Goal: Task Accomplishment & Management: Use online tool/utility

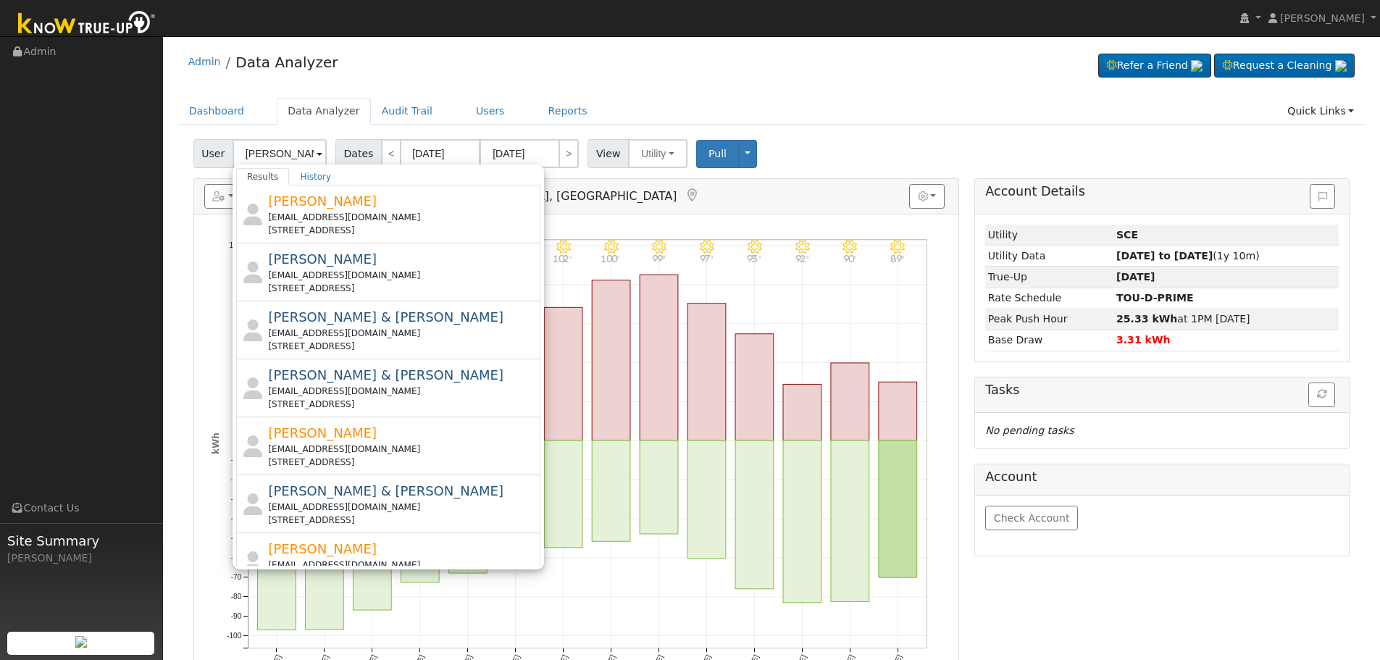
click at [284, 144] on input "[PERSON_NAME]" at bounding box center [280, 153] width 94 height 29
type input "k"
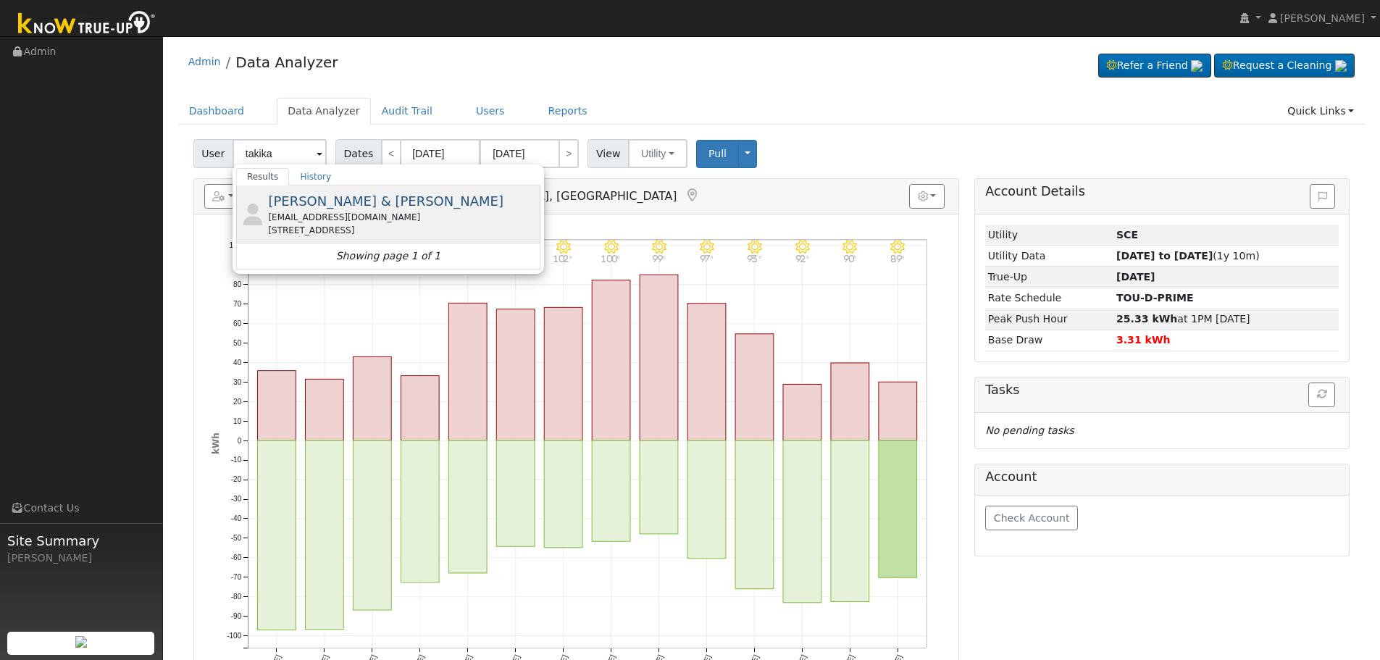
click at [322, 201] on span "[PERSON_NAME] & [PERSON_NAME]" at bounding box center [385, 200] width 235 height 15
type input "[PERSON_NAME] & [PERSON_NAME]"
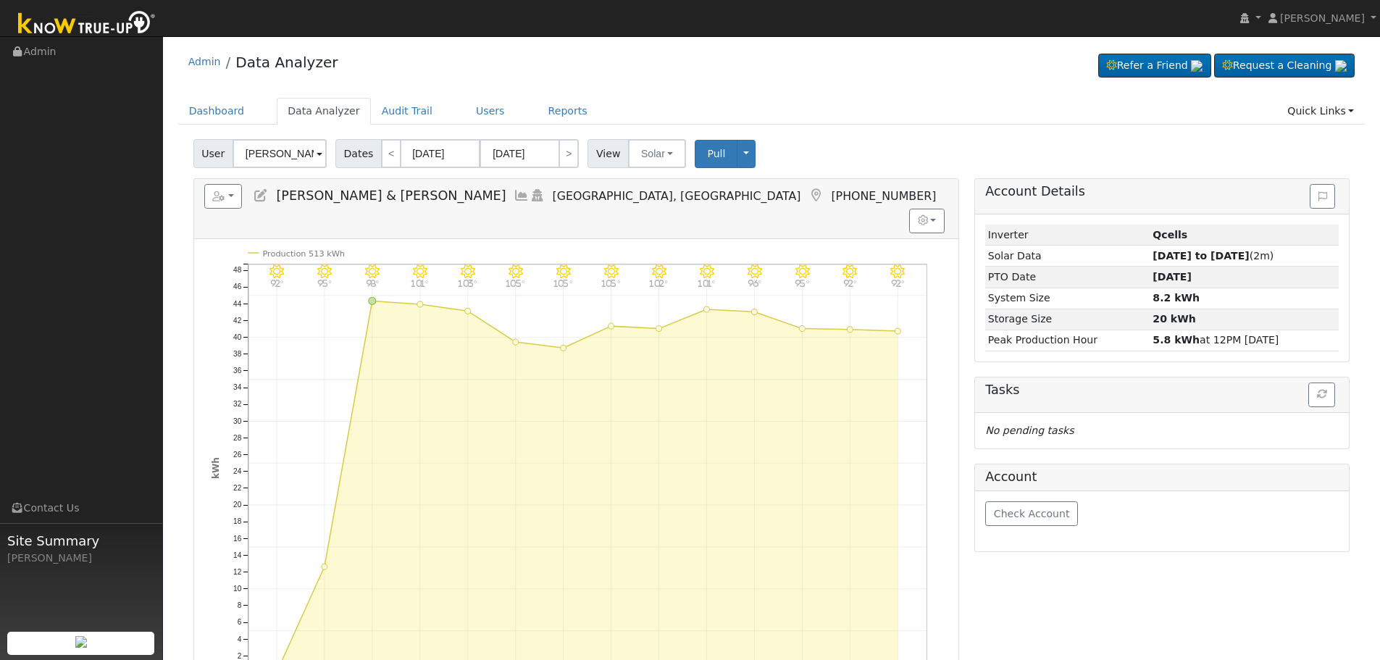
click at [514, 201] on icon at bounding box center [522, 195] width 16 height 13
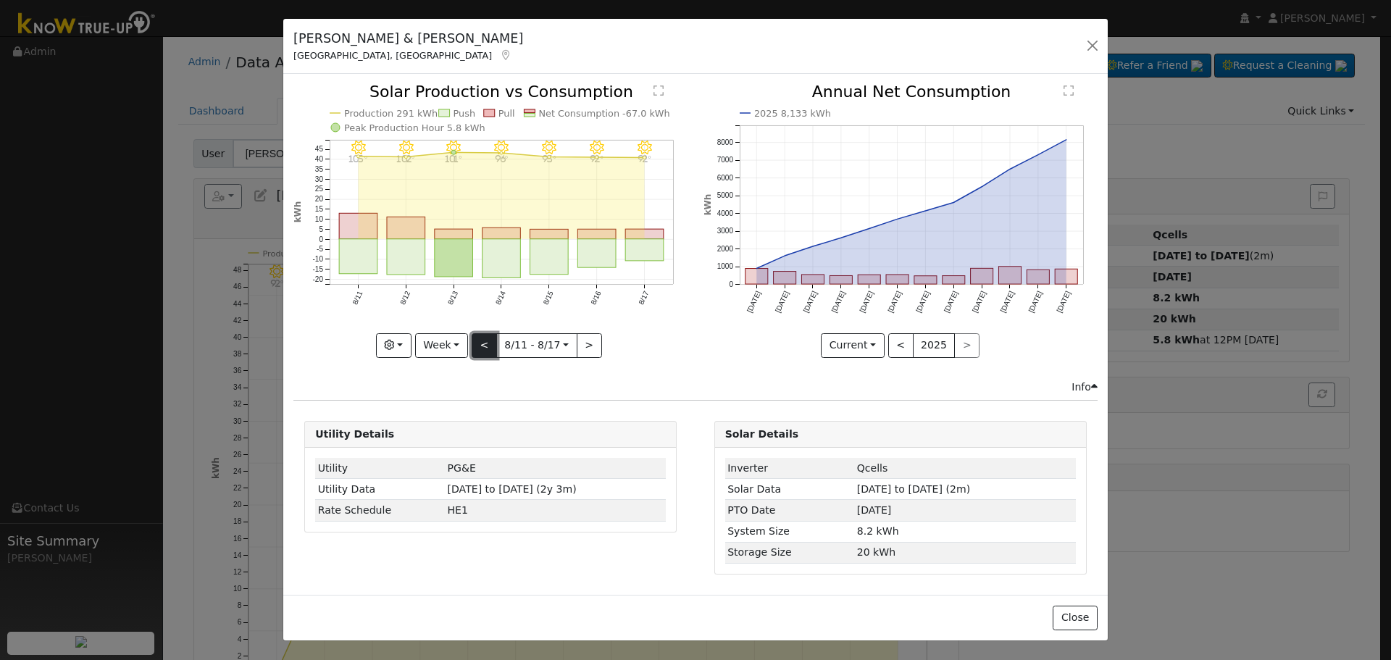
click at [484, 343] on button "<" at bounding box center [484, 345] width 25 height 25
type input "[DATE]"
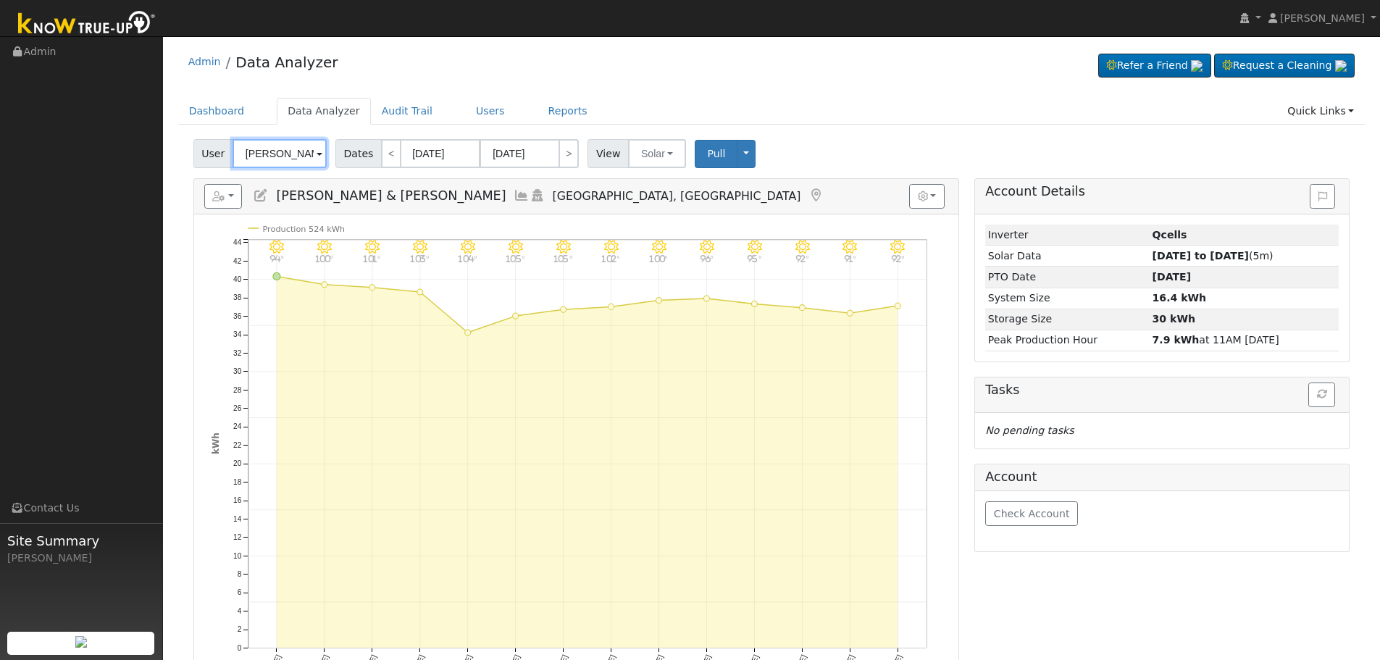
click at [258, 144] on input "Elizabeth & Eric Briner" at bounding box center [280, 153] width 94 height 29
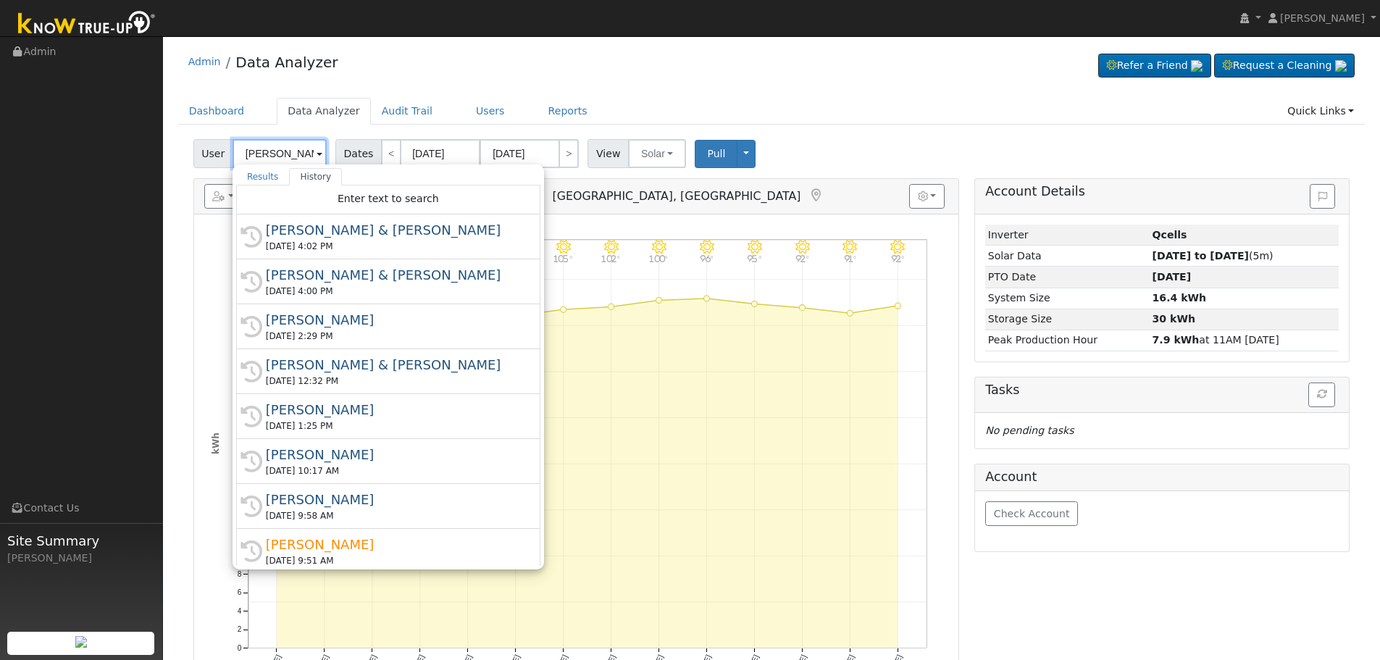
click at [258, 144] on input "[PERSON_NAME] & [PERSON_NAME]" at bounding box center [280, 153] width 94 height 29
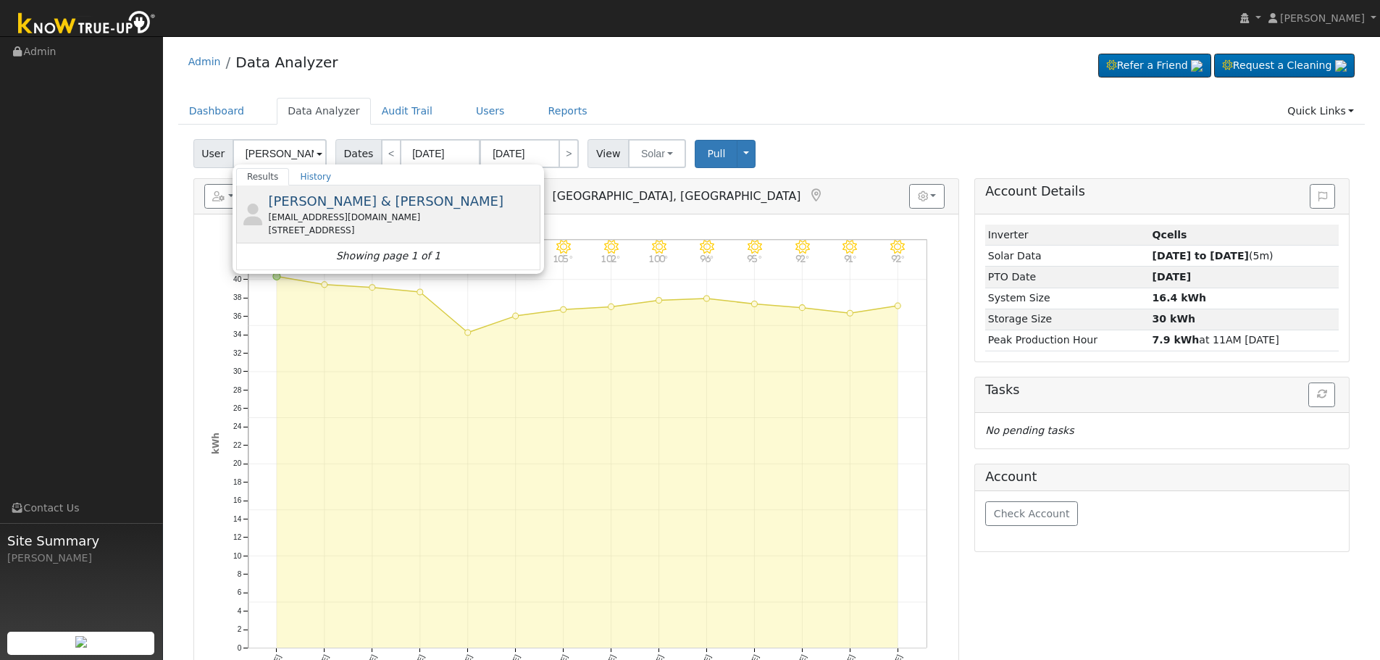
click at [372, 206] on span "[PERSON_NAME] & [PERSON_NAME]" at bounding box center [385, 200] width 235 height 15
type input "[PERSON_NAME] & [PERSON_NAME]"
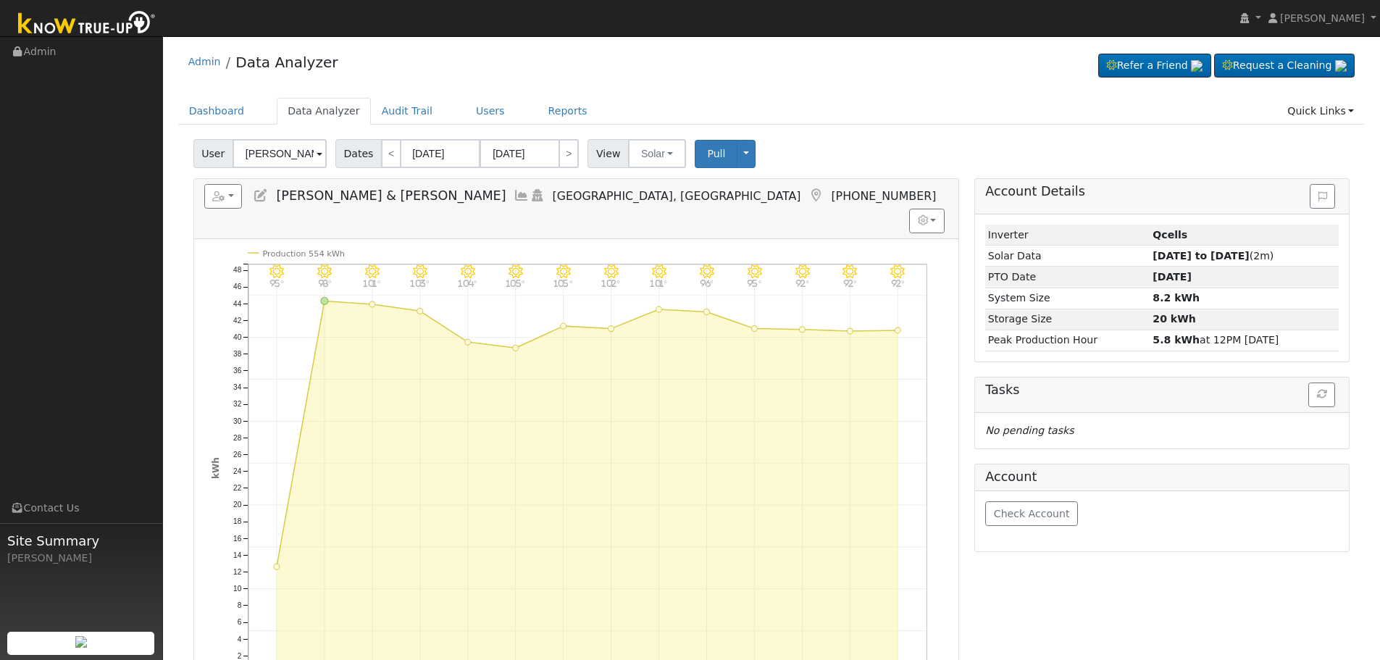
click at [514, 194] on icon at bounding box center [522, 195] width 16 height 13
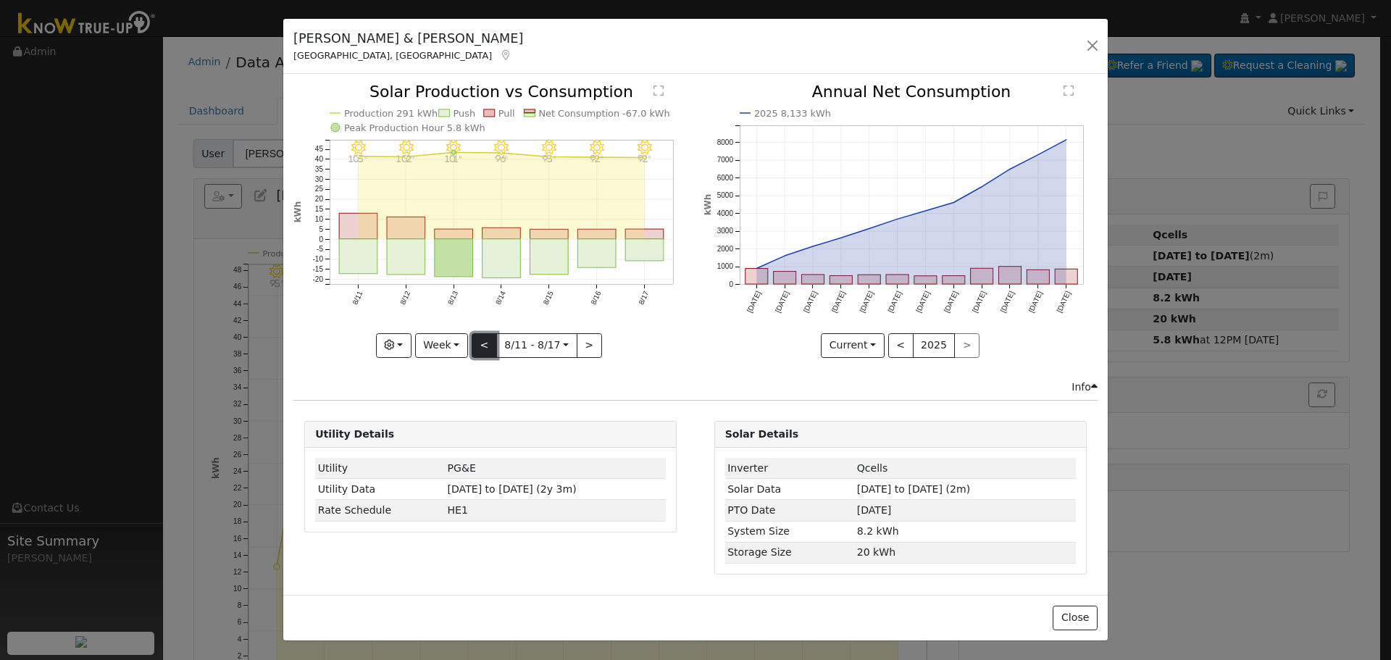
click at [485, 345] on button "<" at bounding box center [484, 345] width 25 height 25
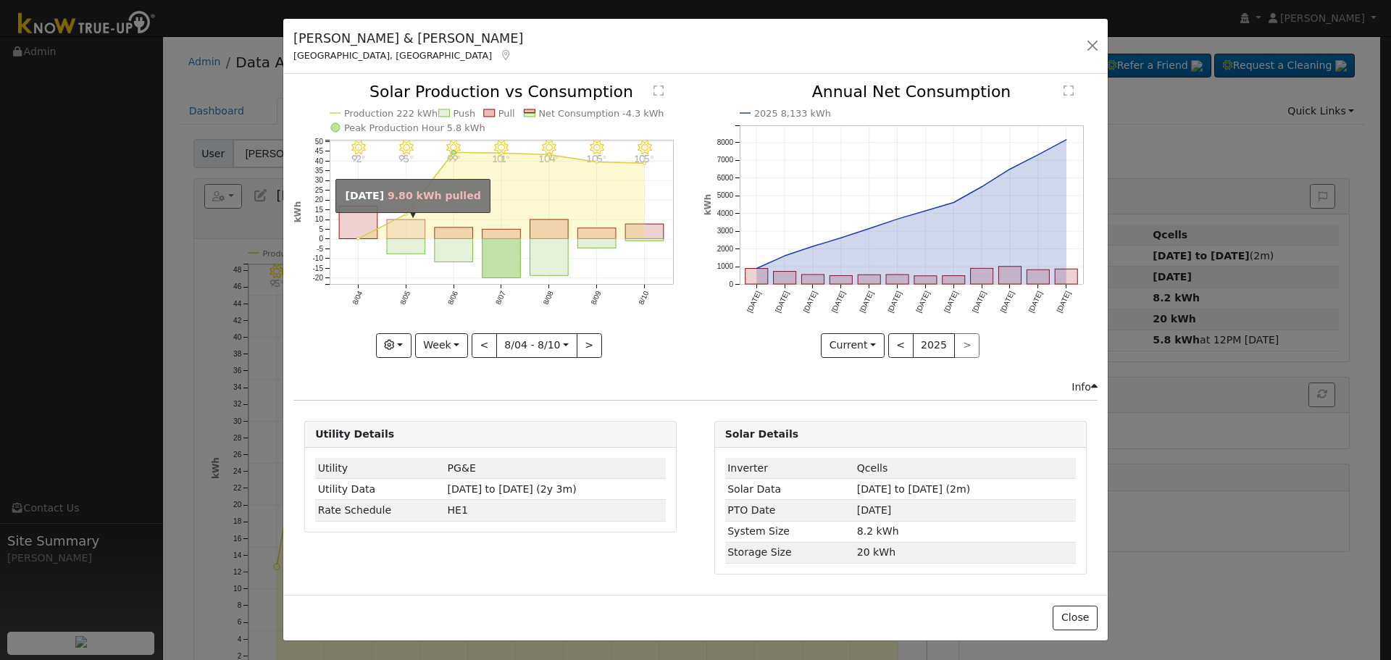
click at [410, 228] on rect "onclick=""" at bounding box center [406, 229] width 38 height 19
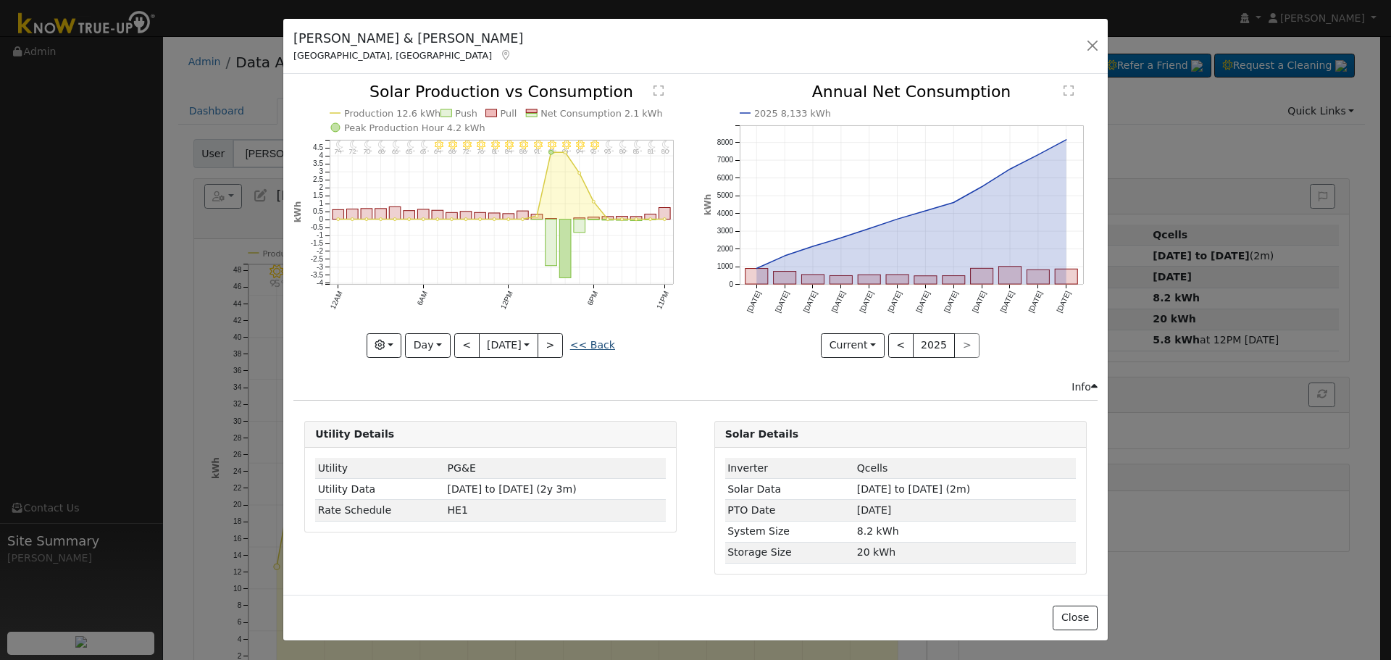
click at [597, 348] on link "<< Back" at bounding box center [592, 345] width 45 height 12
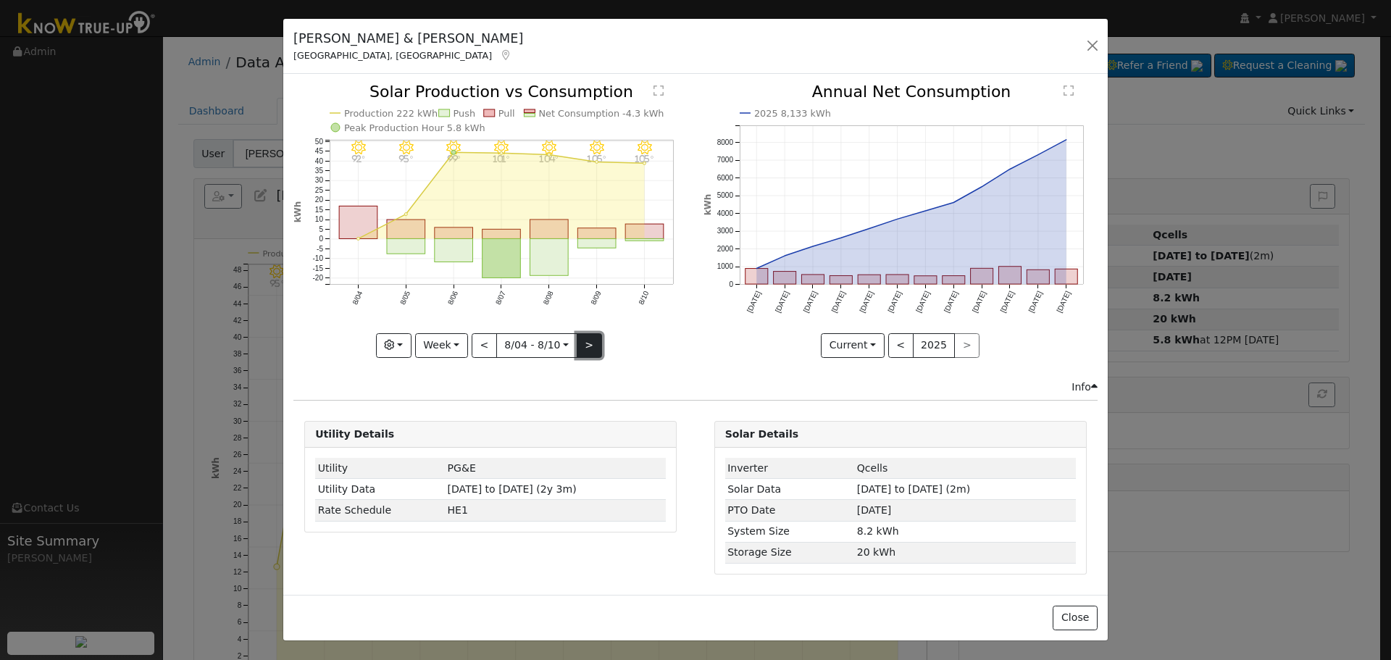
click at [591, 345] on button ">" at bounding box center [589, 345] width 25 height 25
type input "[DATE]"
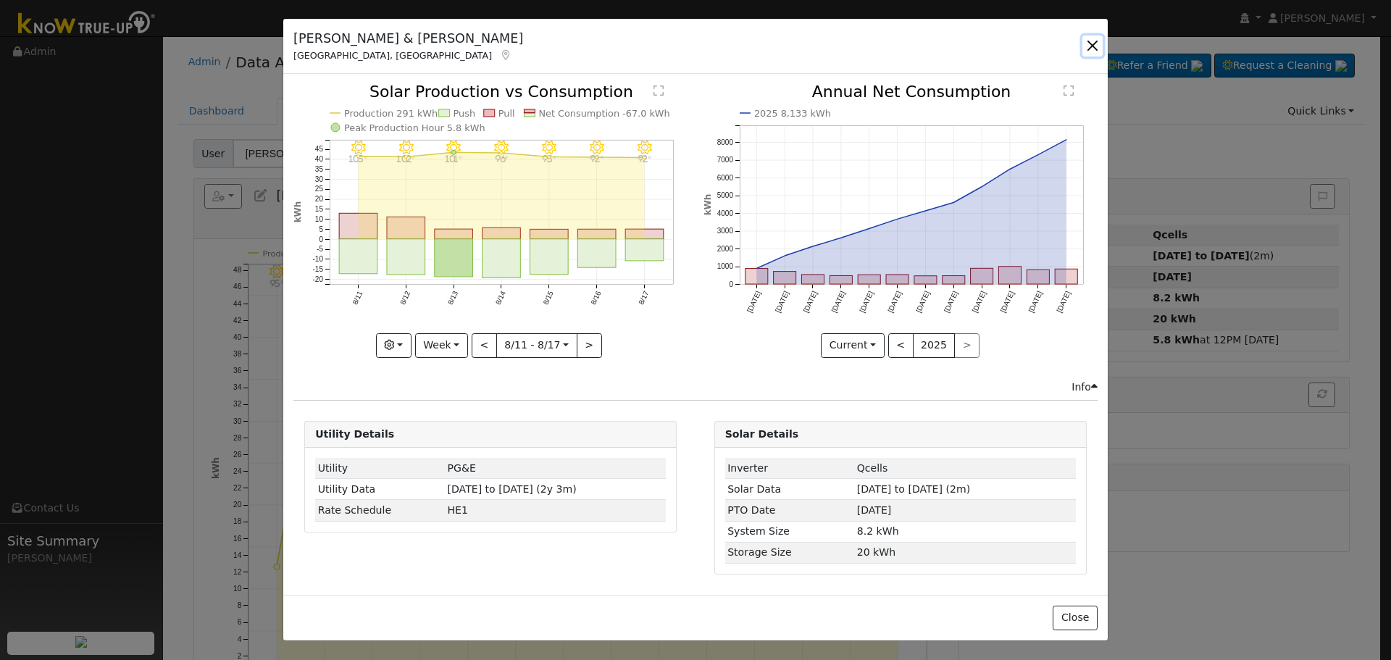
click at [1091, 52] on button "button" at bounding box center [1092, 46] width 20 height 20
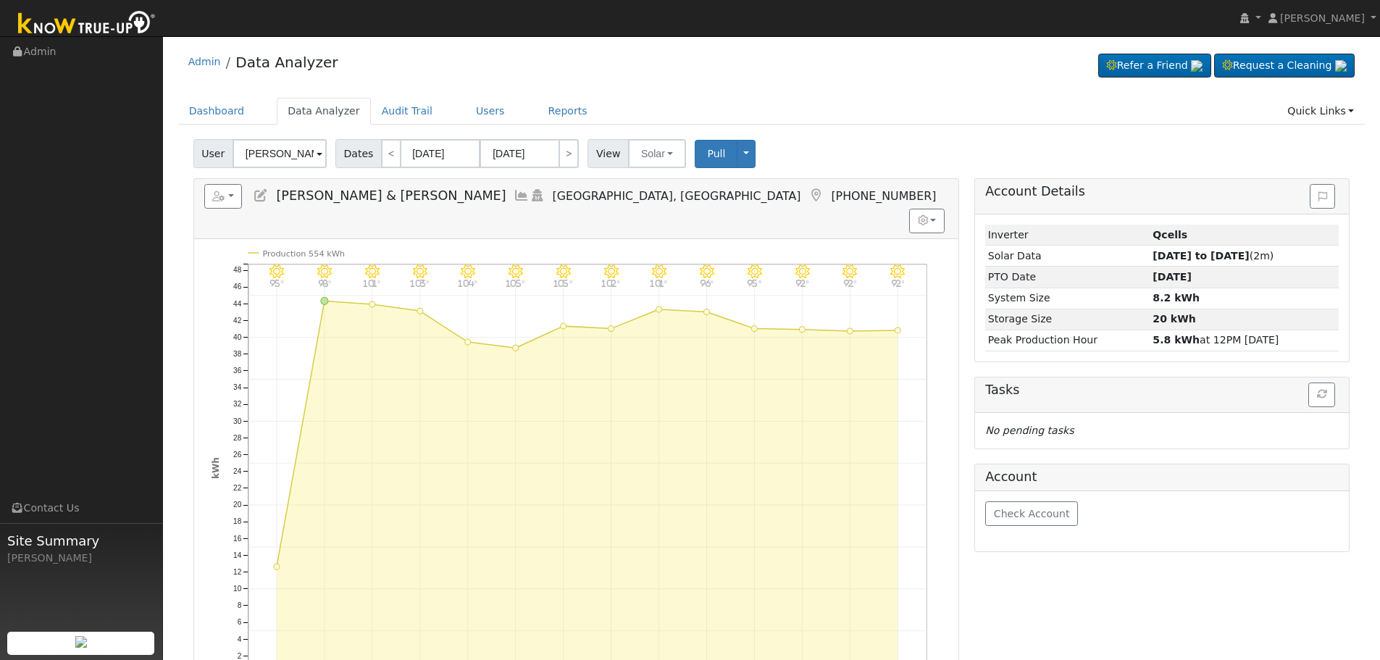
click at [264, 196] on icon at bounding box center [261, 195] width 16 height 13
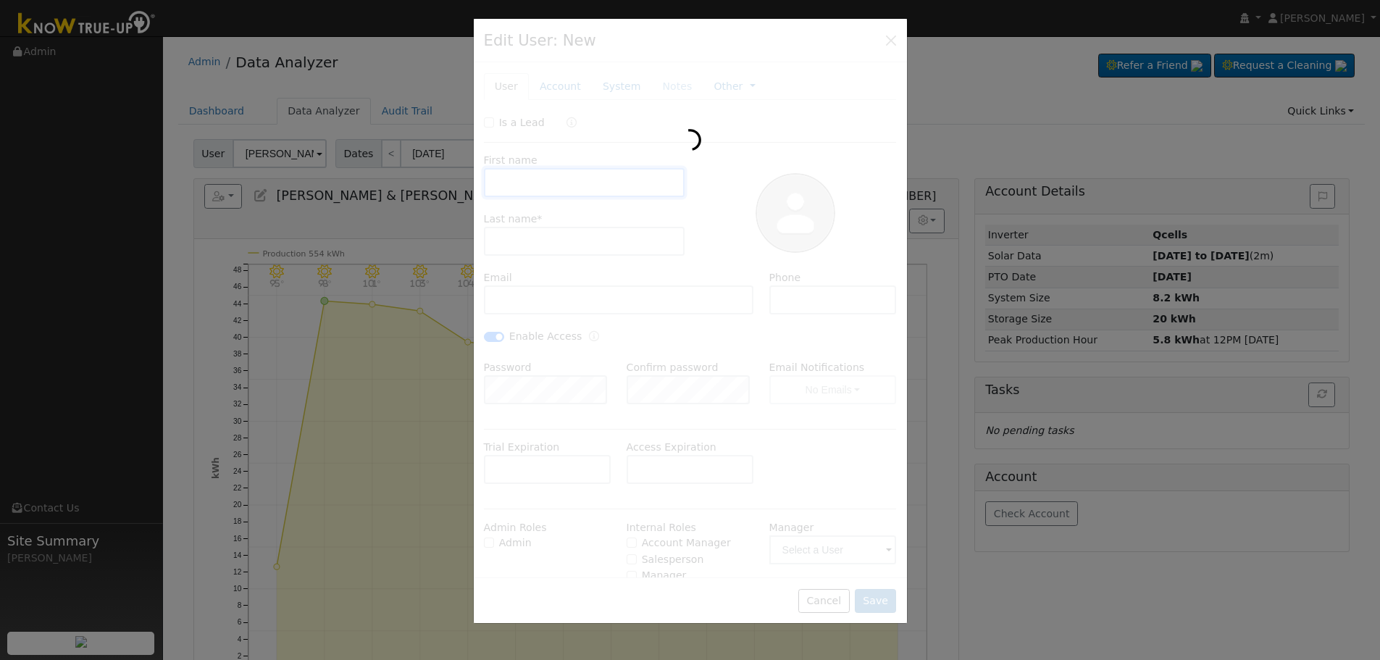
type input "Eric & Patricia"
type input "Takikawa"
type input "[EMAIL_ADDRESS][DOMAIN_NAME]"
type input "5592896773"
checkbox input "true"
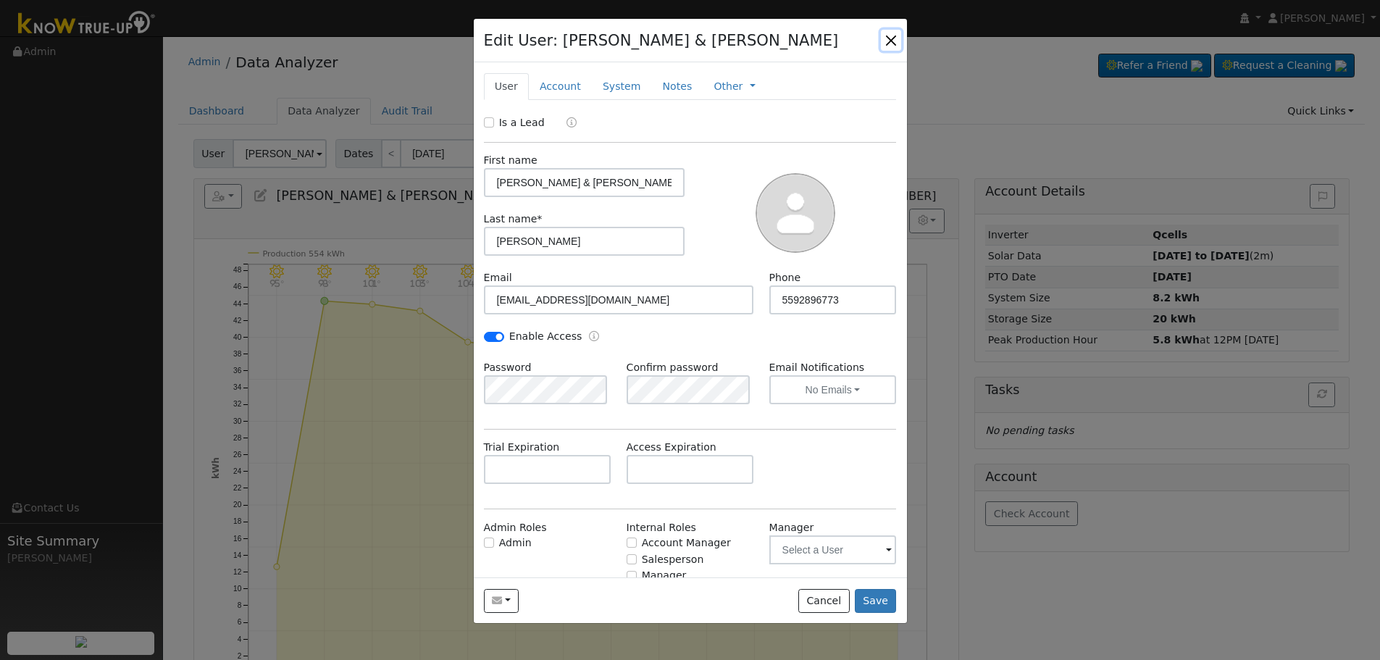
click at [895, 46] on button "button" at bounding box center [891, 40] width 20 height 20
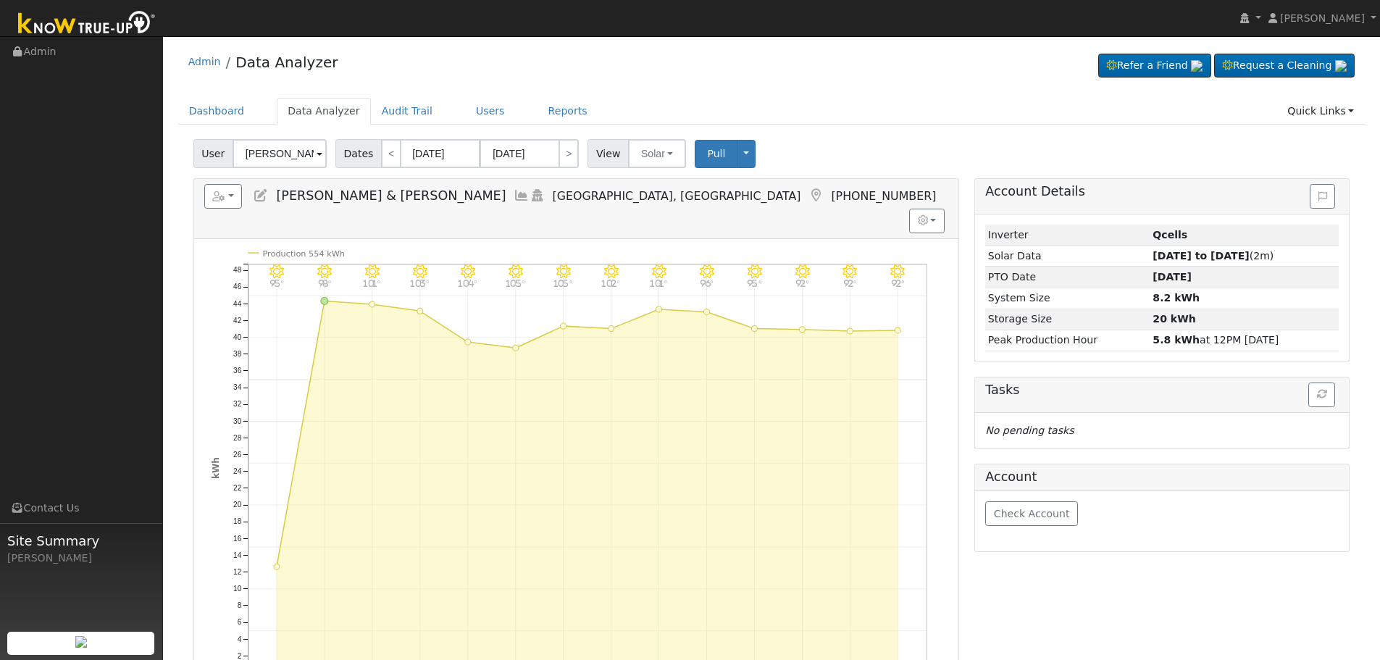
click at [514, 189] on icon at bounding box center [522, 195] width 16 height 13
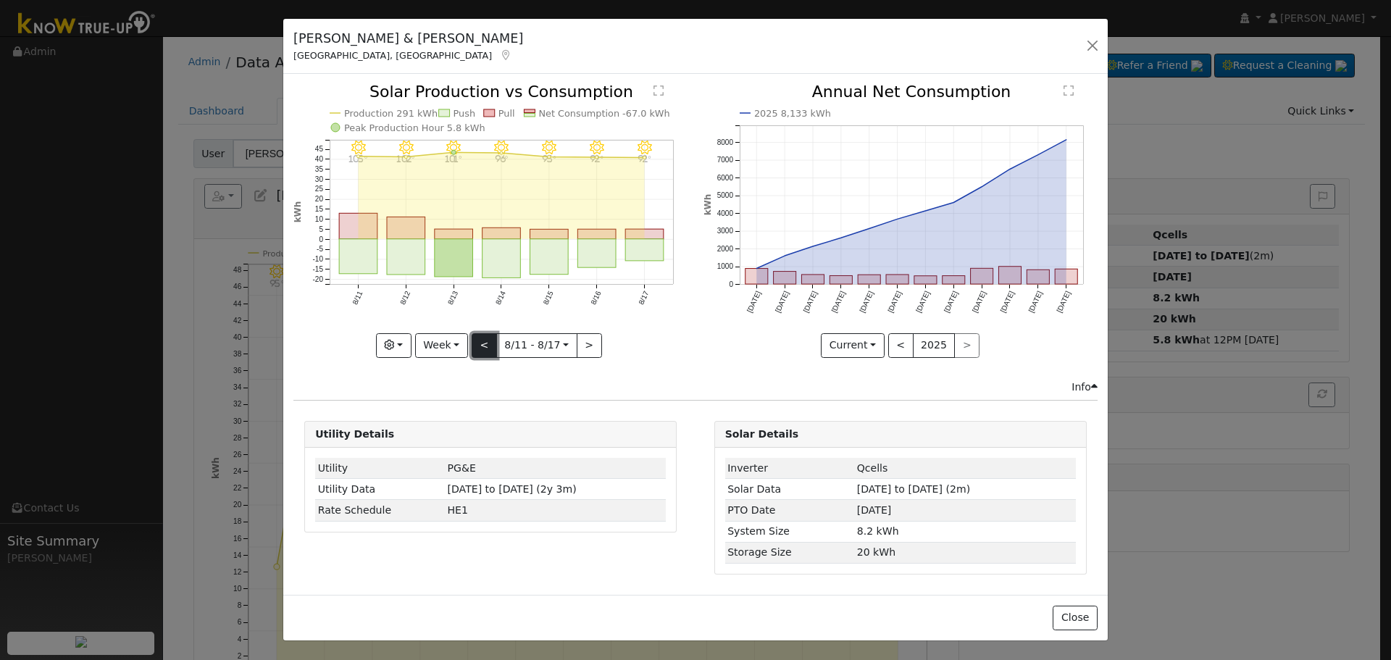
click at [483, 347] on button "<" at bounding box center [484, 345] width 25 height 25
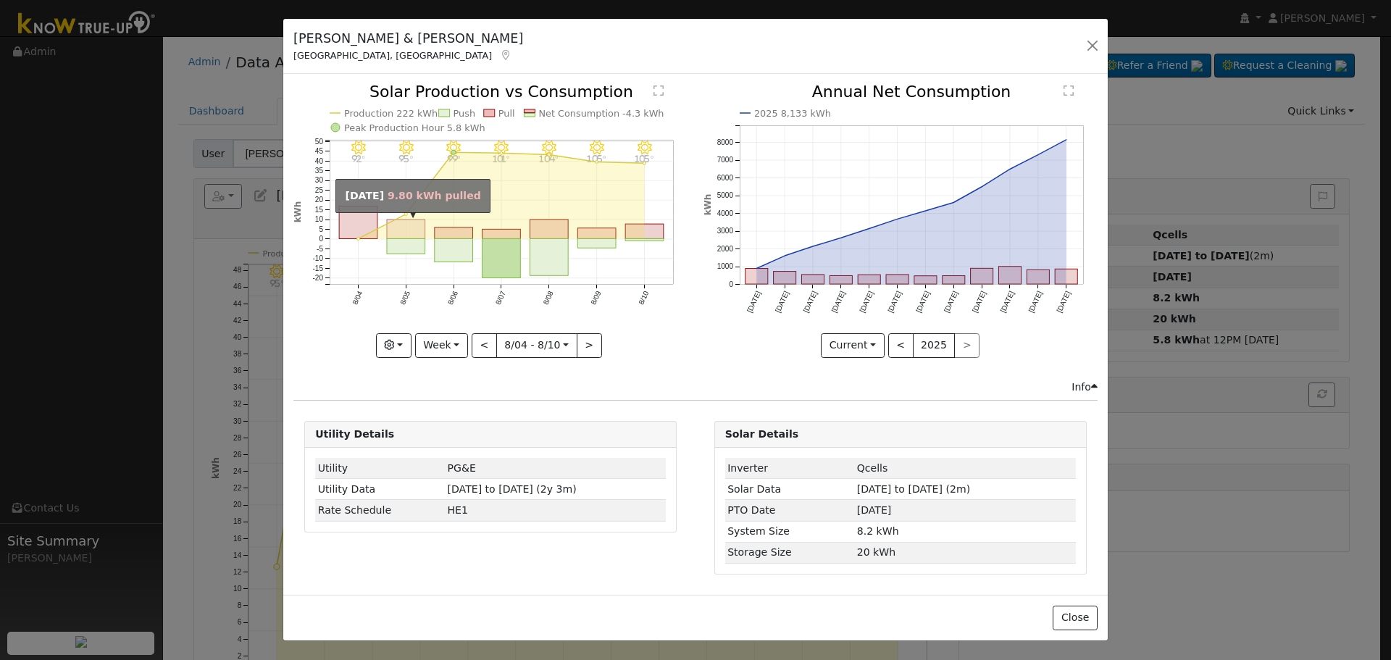
drag, startPoint x: 403, startPoint y: 225, endPoint x: 505, endPoint y: 280, distance: 116.1
click at [404, 225] on rect "onclick=""" at bounding box center [406, 229] width 38 height 19
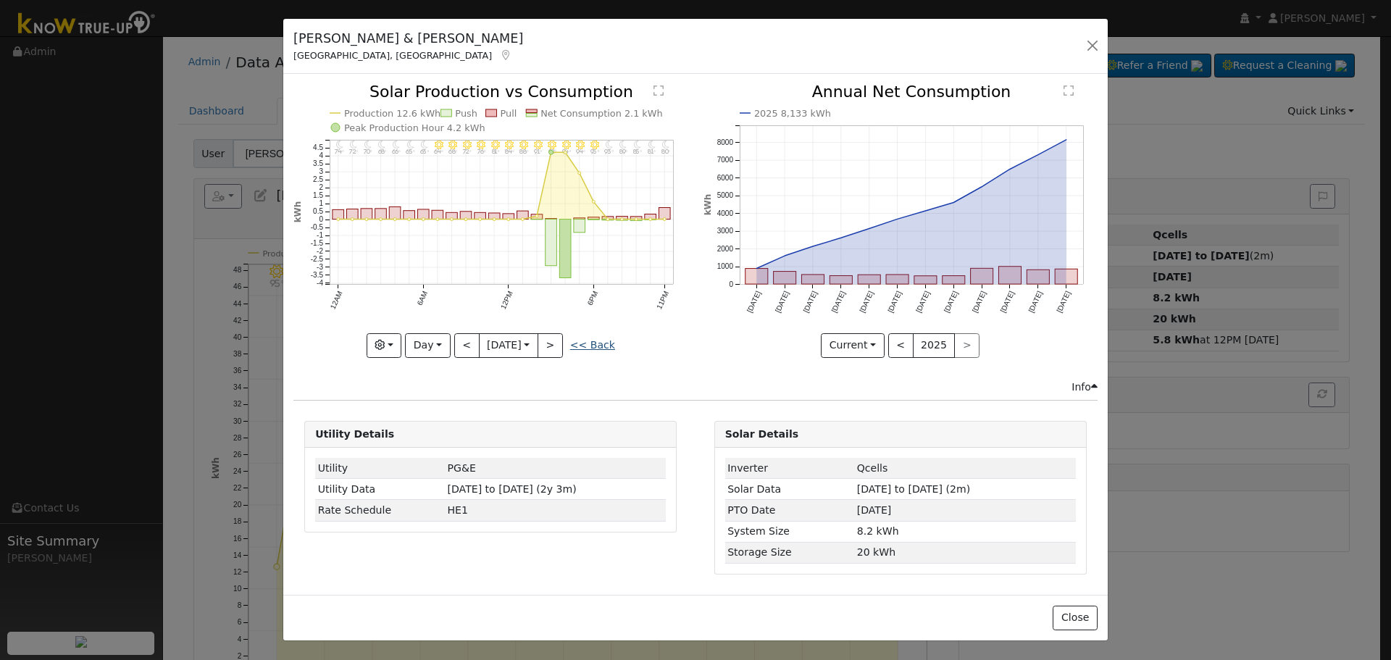
click at [596, 349] on link "<< Back" at bounding box center [592, 345] width 45 height 12
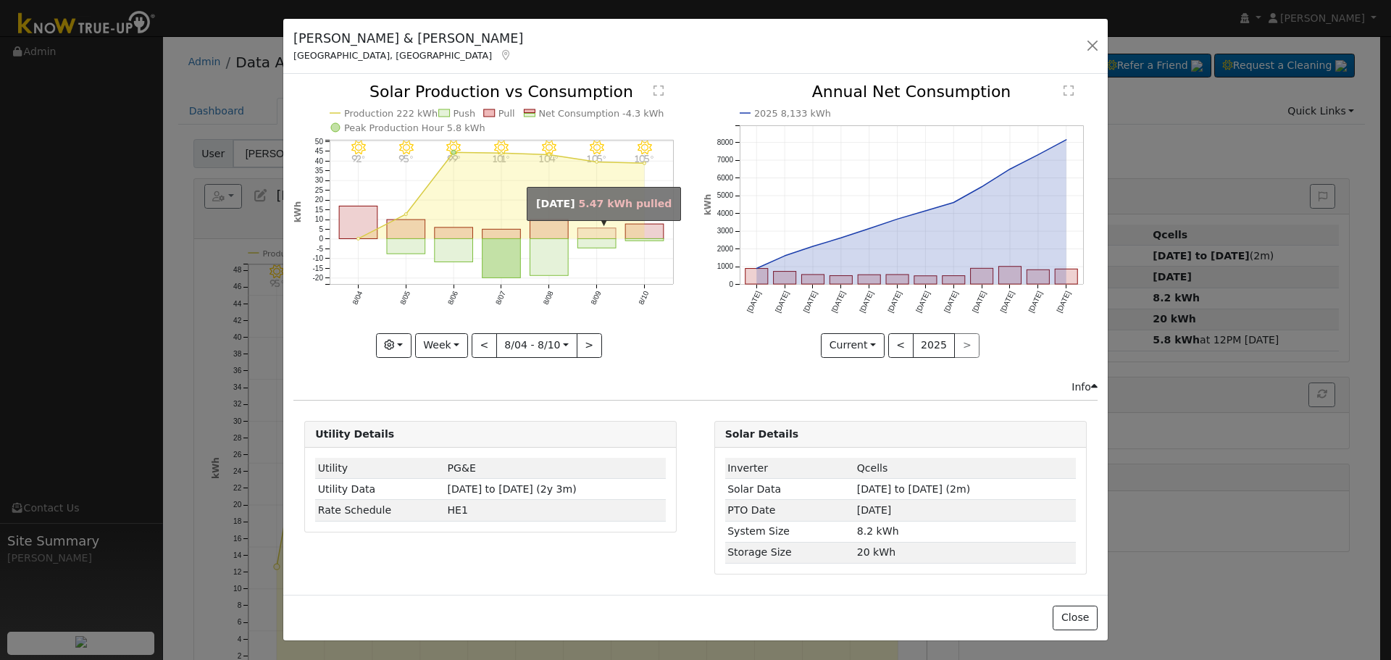
click at [591, 234] on rect "onclick=""" at bounding box center [597, 233] width 38 height 11
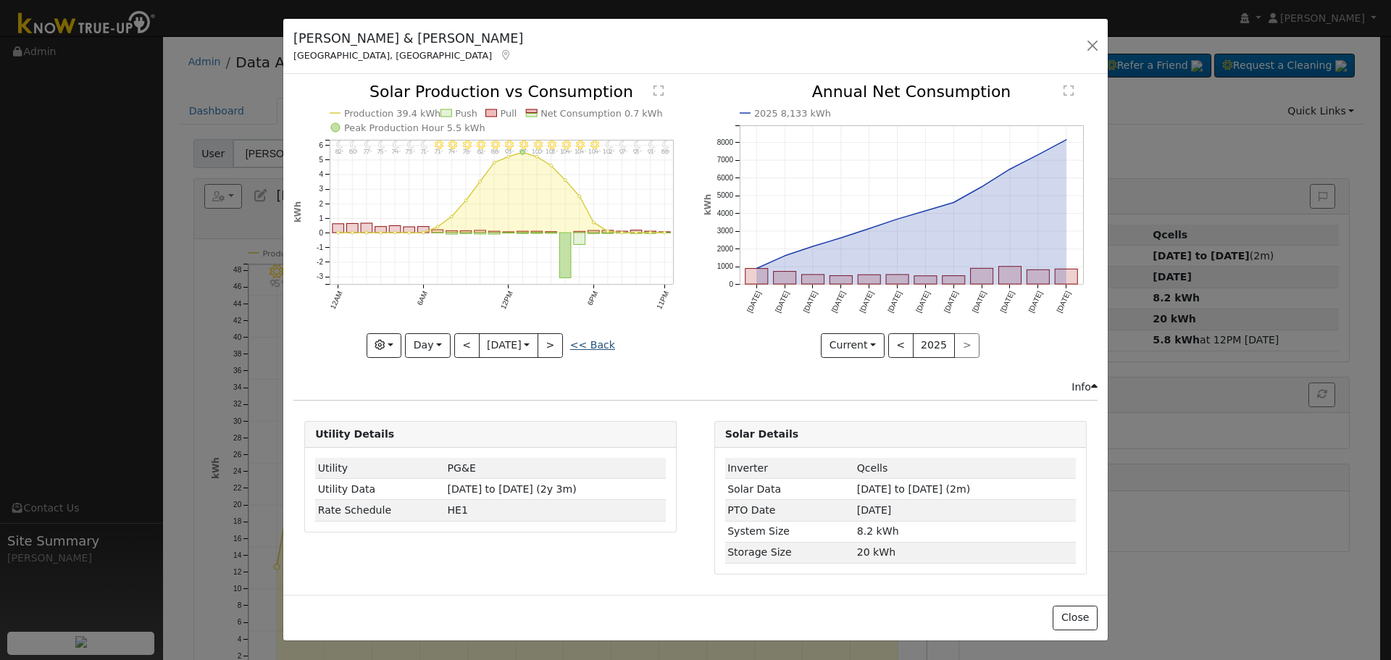
click at [592, 346] on link "<< Back" at bounding box center [592, 345] width 45 height 12
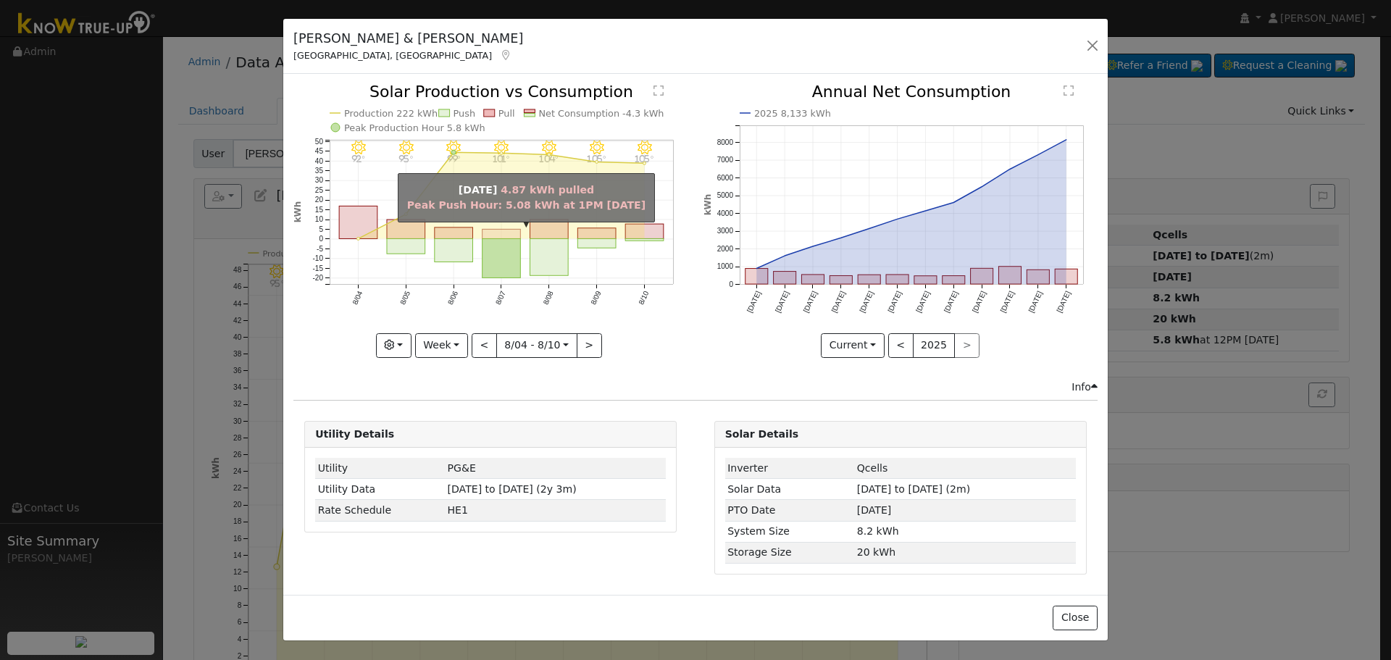
click at [493, 225] on icon "8/10 - Clear 105° 8/09 - Clear 105° 8/08 - Clear 104° 8/07 - Clear 101° 8/06 - …" at bounding box center [490, 220] width 394 height 272
click at [493, 231] on rect "onclick=""" at bounding box center [502, 234] width 38 height 9
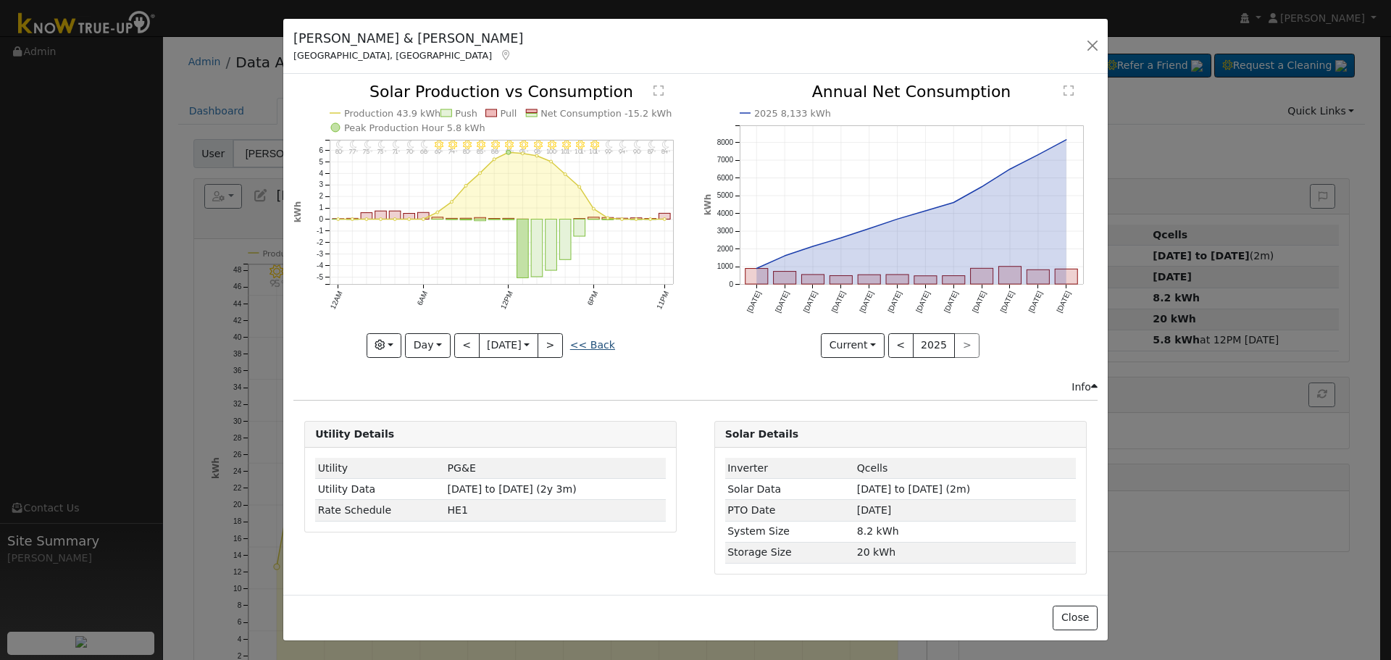
click at [585, 349] on link "<< Back" at bounding box center [592, 345] width 45 height 12
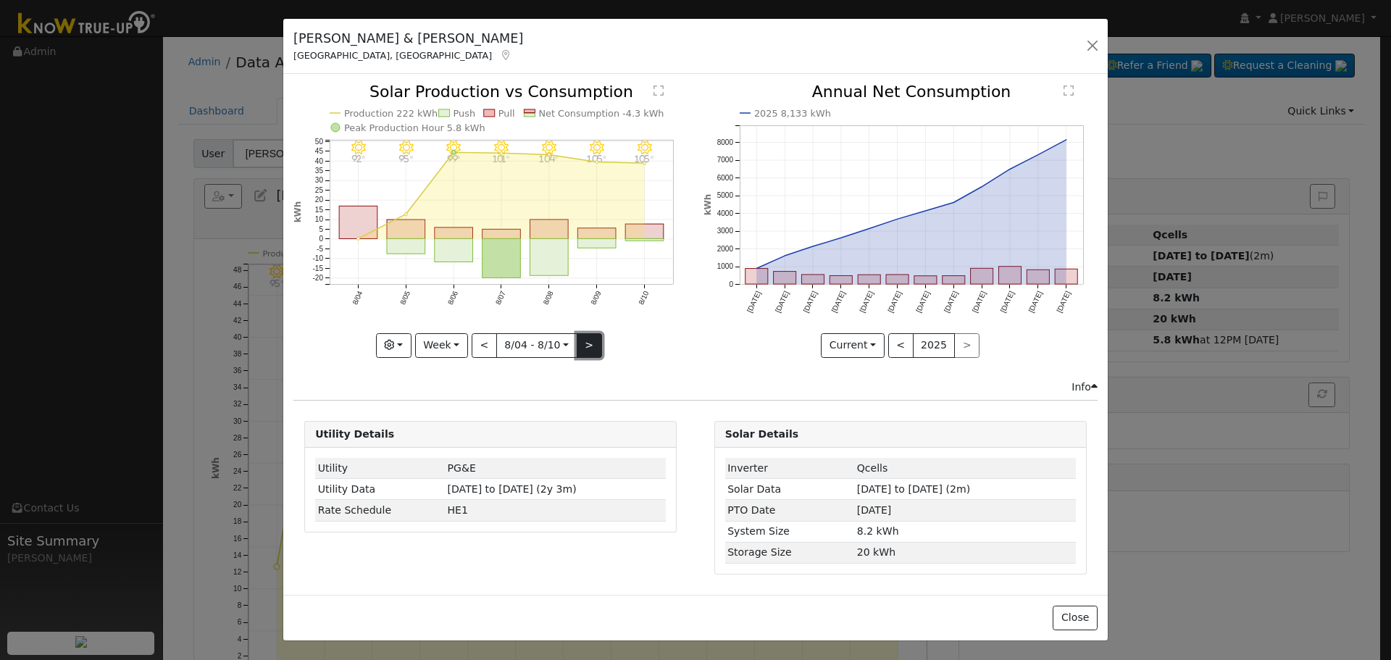
click at [583, 338] on button ">" at bounding box center [589, 345] width 25 height 25
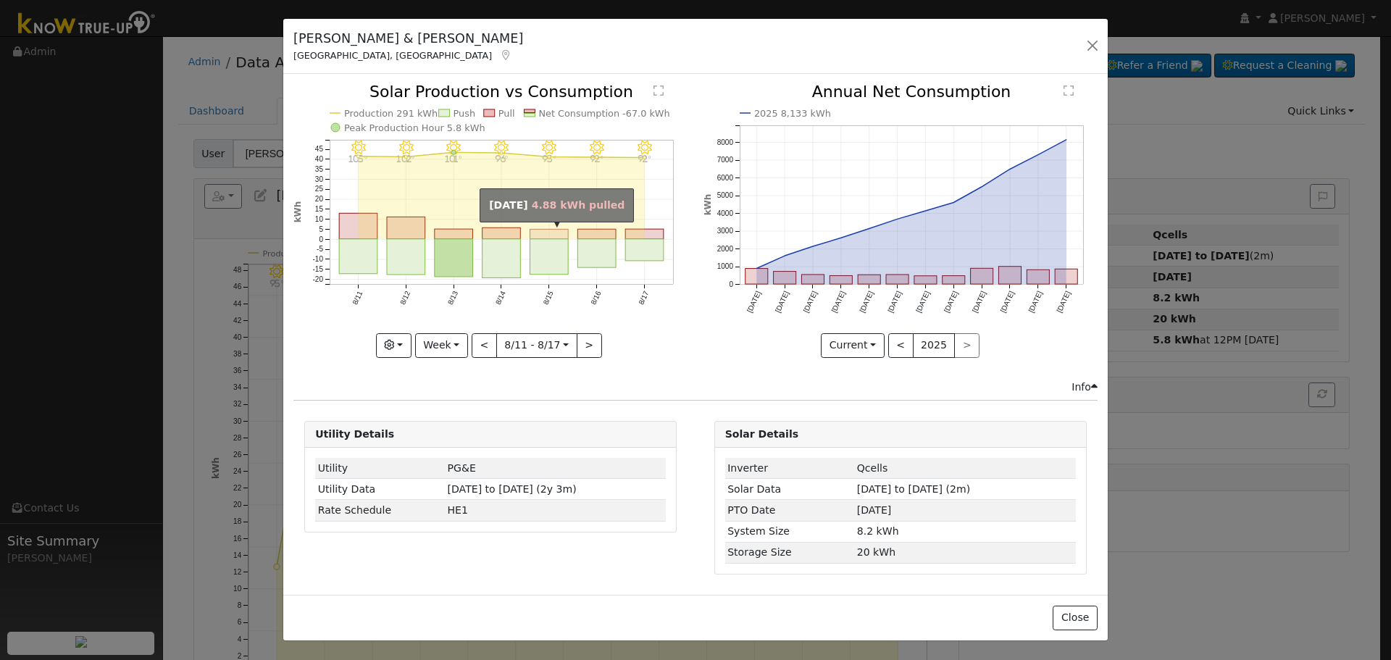
click at [560, 235] on rect "onclick=""" at bounding box center [549, 234] width 38 height 9
type input "2025-08-15"
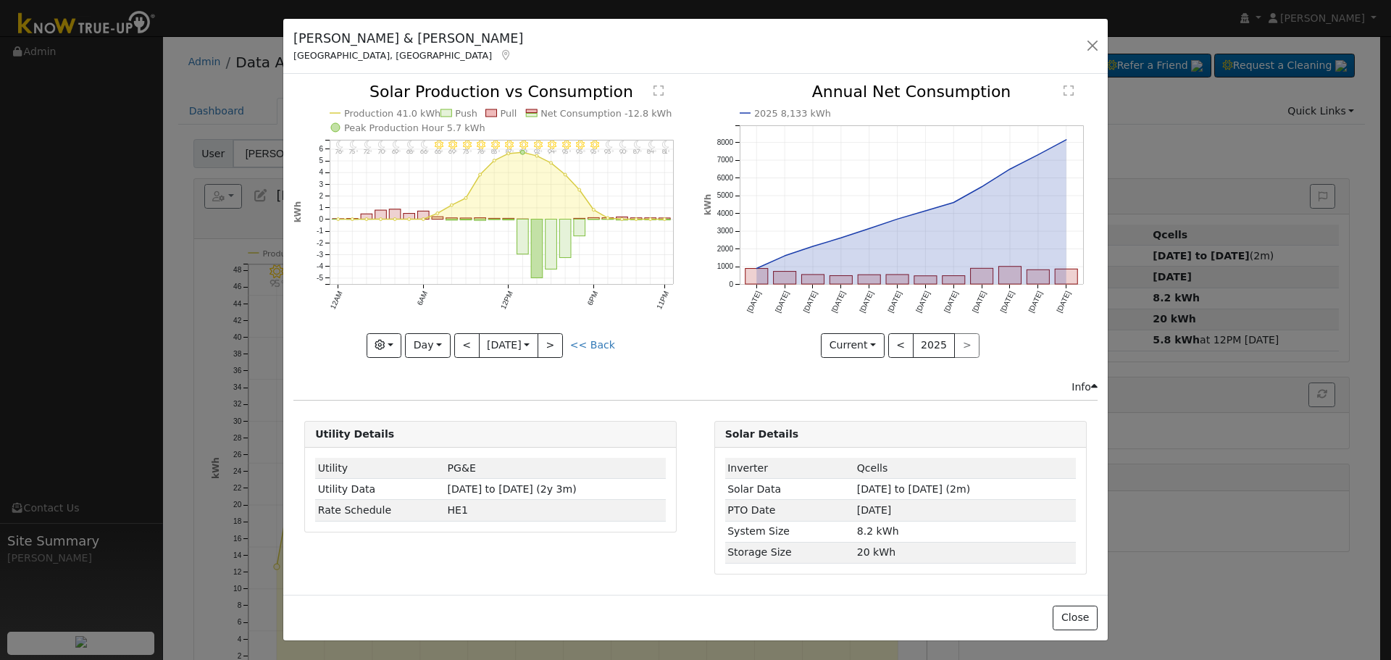
click at [1081, 46] on div "Eric & Patricia Takikawa Fresno, CA Default Account Default Account 5946 East G…" at bounding box center [695, 47] width 825 height 56
click at [1091, 44] on button "button" at bounding box center [1092, 46] width 20 height 20
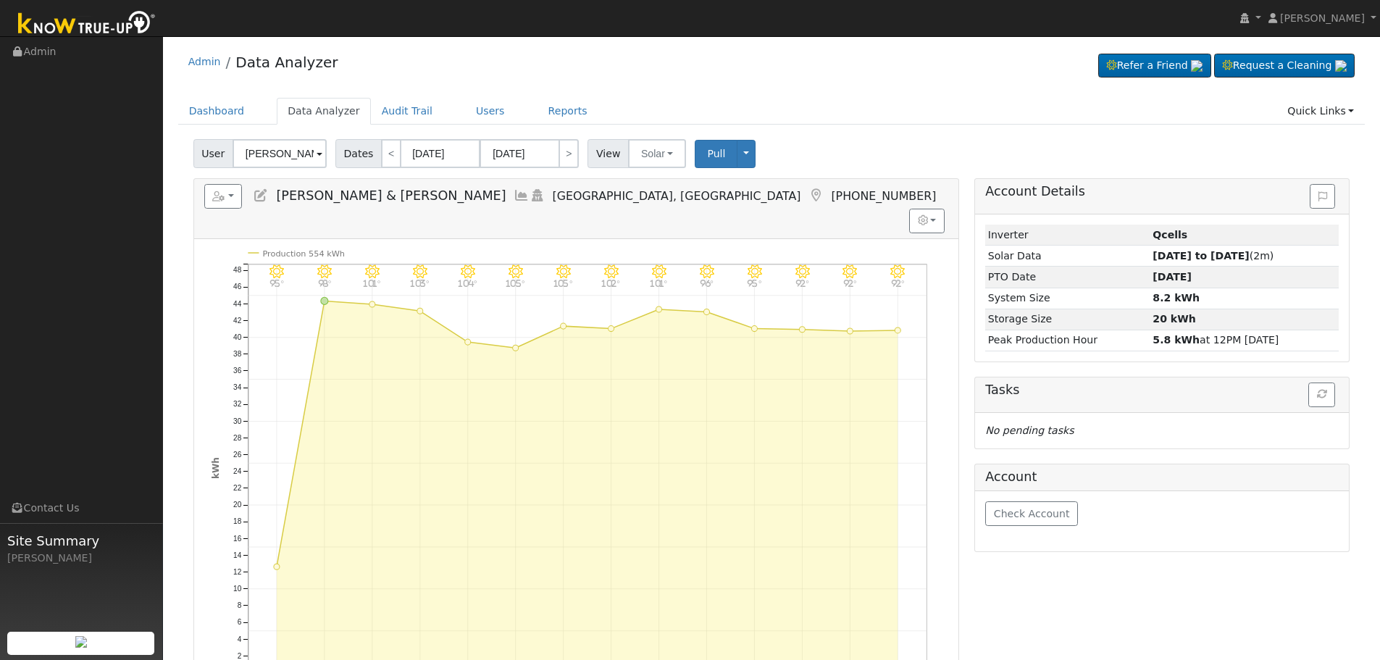
click at [514, 193] on icon at bounding box center [522, 195] width 16 height 13
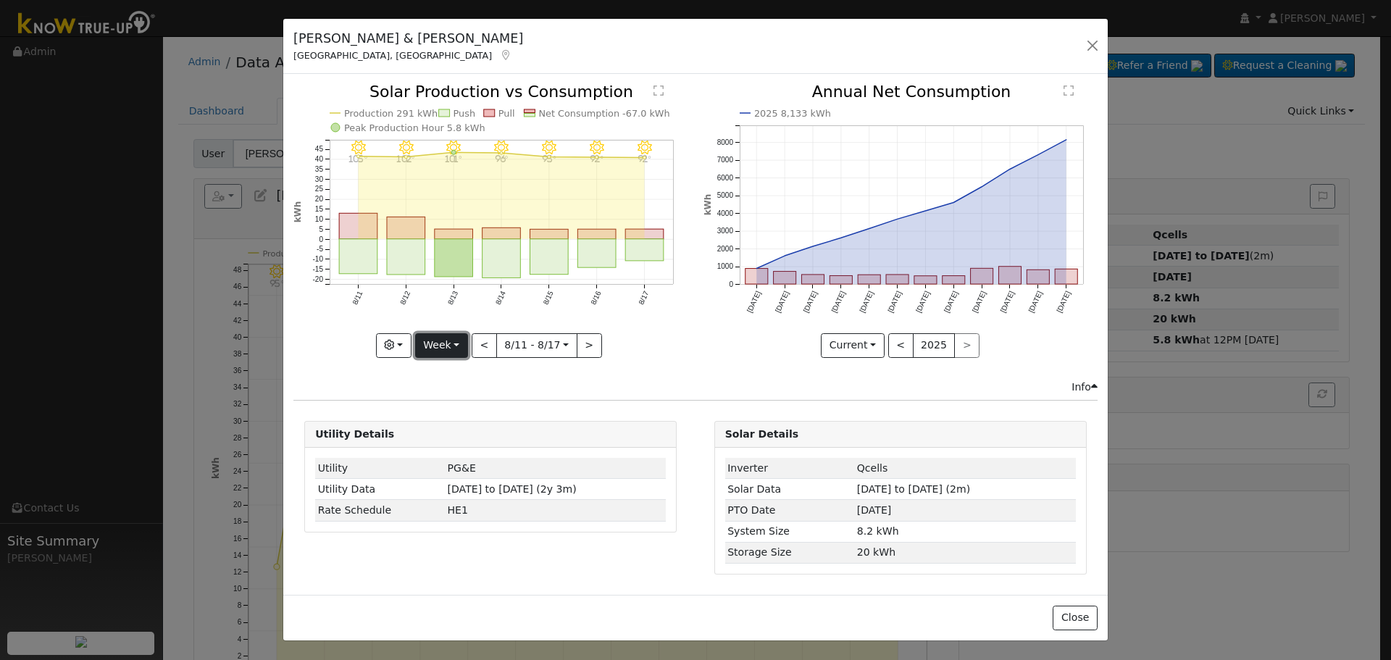
click at [446, 344] on button "Week" at bounding box center [441, 345] width 53 height 25
click at [468, 417] on link "Month" at bounding box center [466, 416] width 101 height 20
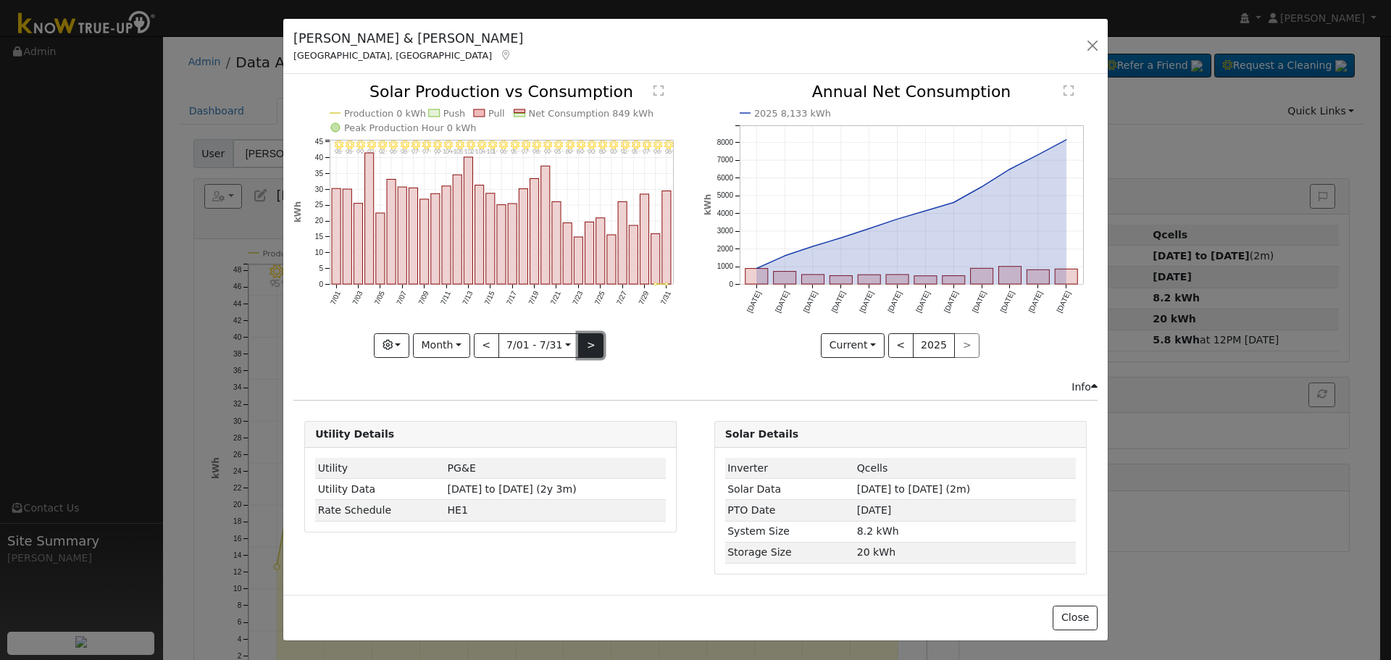
click at [588, 337] on button ">" at bounding box center [590, 345] width 25 height 25
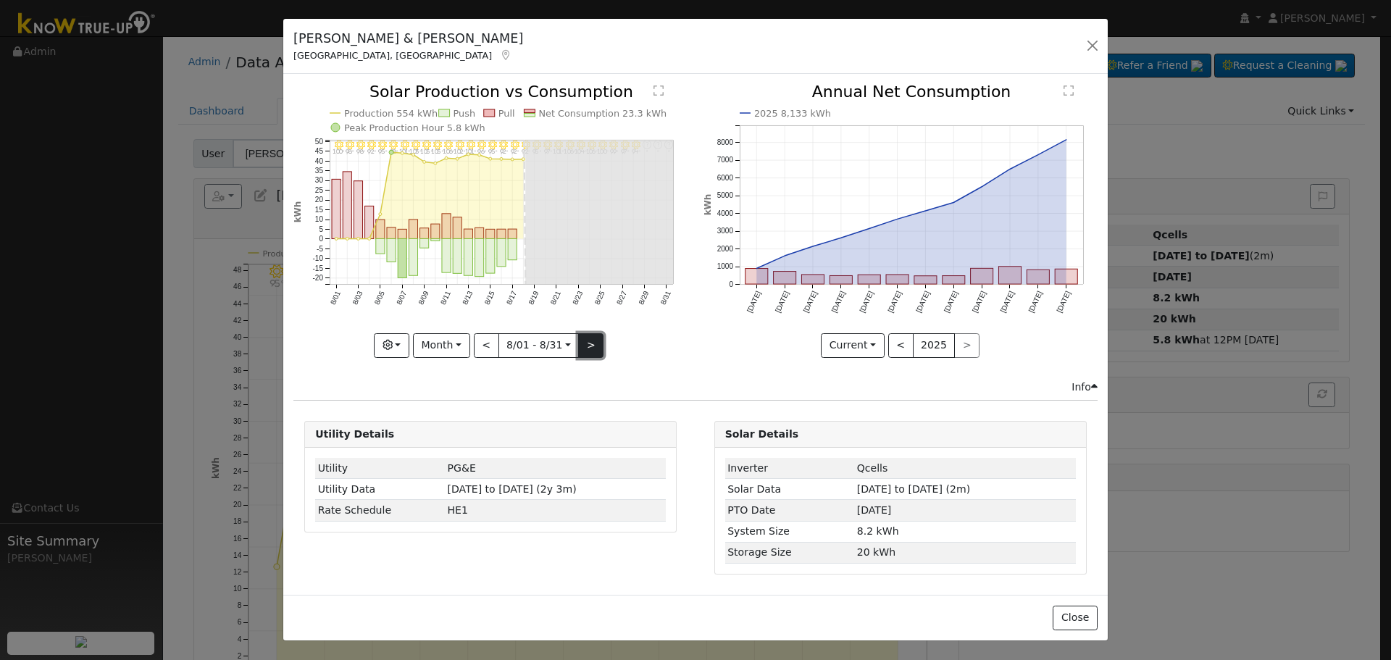
click at [584, 337] on button ">" at bounding box center [590, 345] width 25 height 25
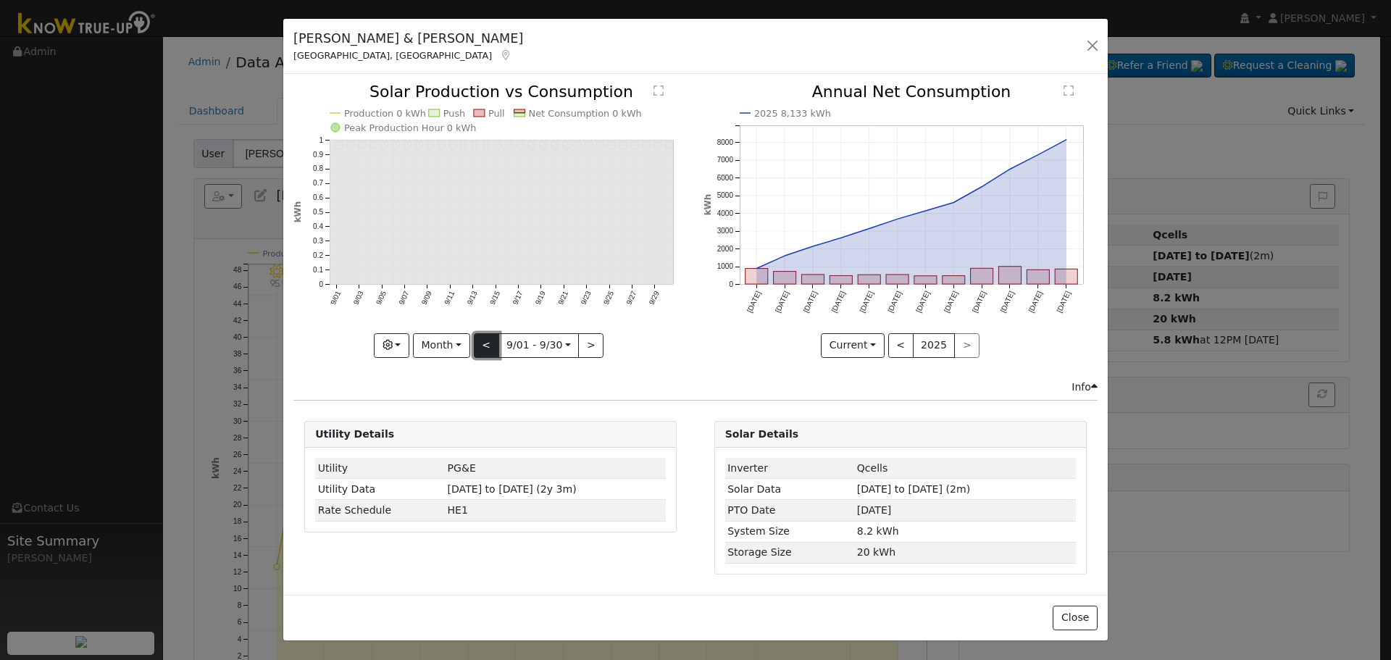
click at [482, 342] on button "<" at bounding box center [486, 345] width 25 height 25
type input "2025-08-01"
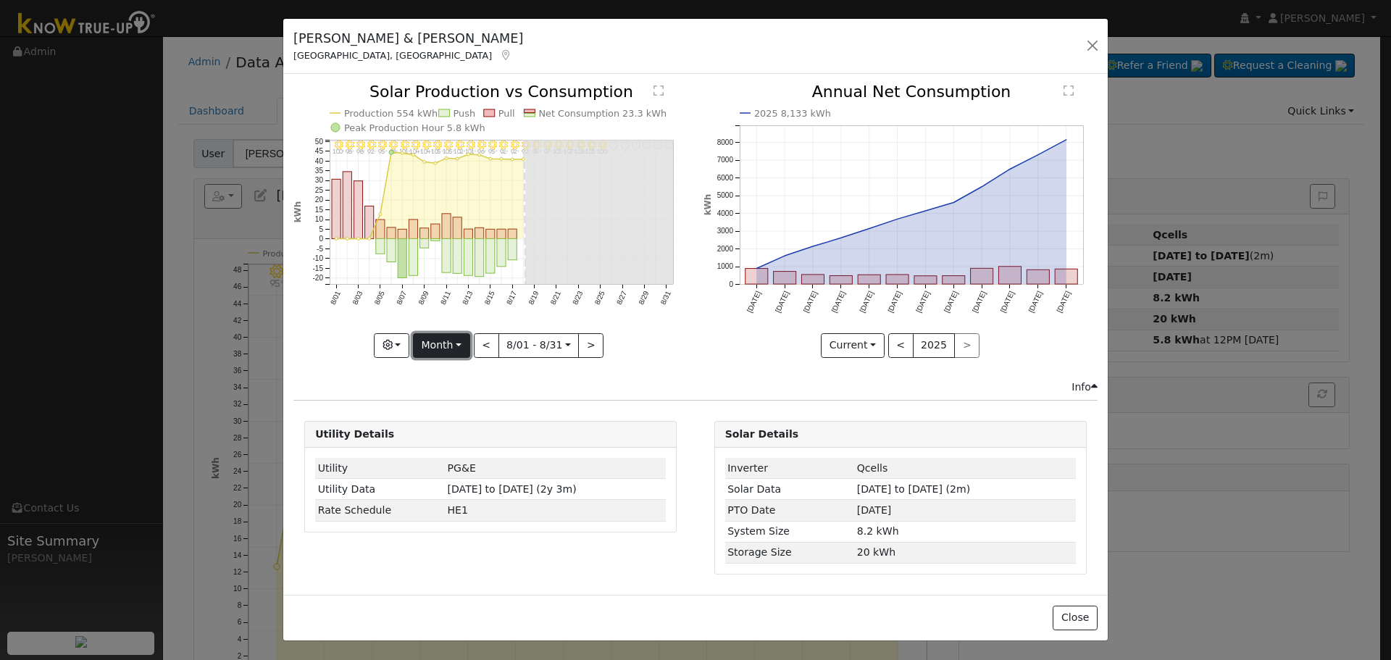
click at [462, 346] on button "Month" at bounding box center [441, 345] width 57 height 25
click at [485, 461] on link "Custom" at bounding box center [464, 457] width 101 height 20
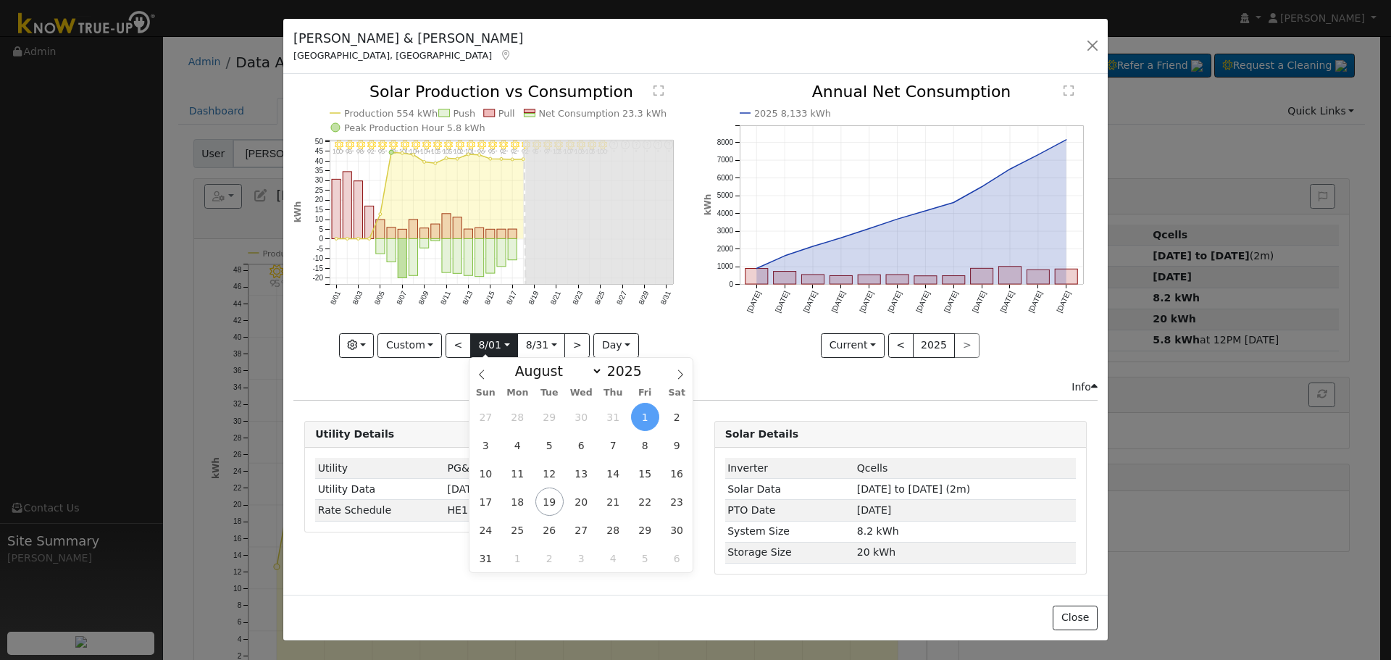
click at [502, 347] on input "2025-08-01" at bounding box center [494, 345] width 46 height 23
click at [557, 443] on span "5" at bounding box center [549, 445] width 28 height 28
type input "2025-08-05"
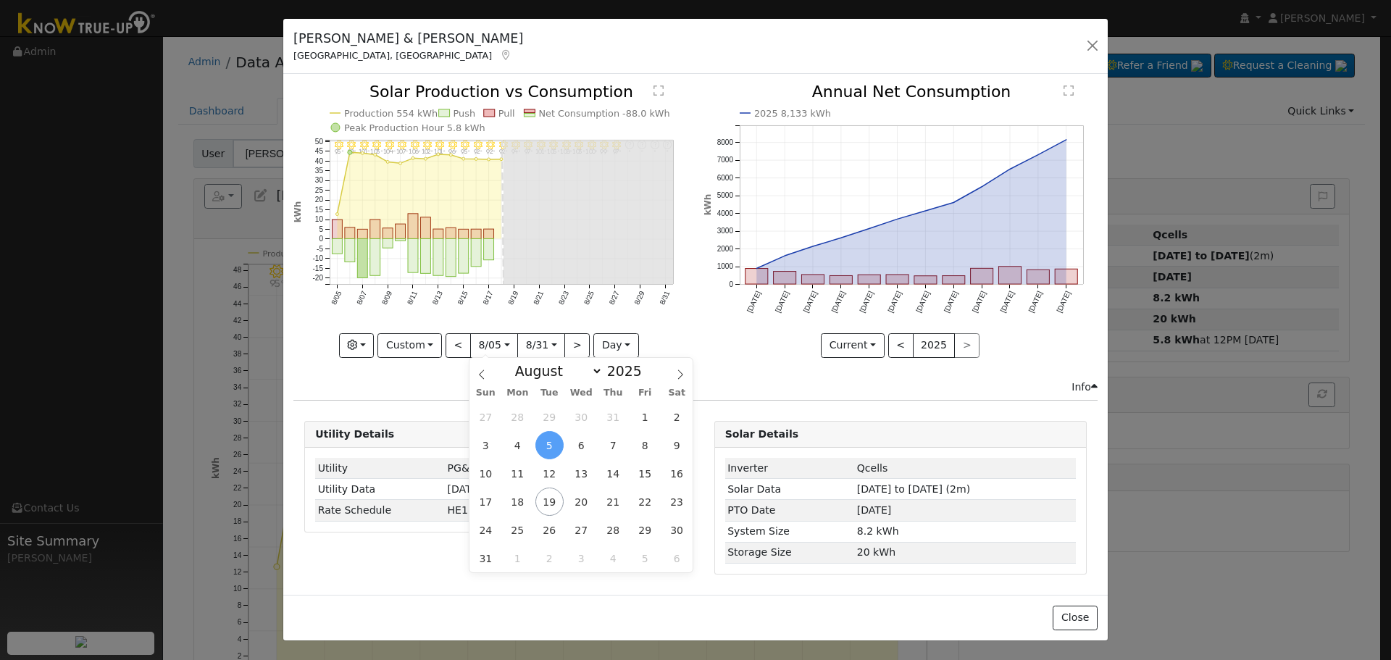
click at [549, 301] on icon "8/31 - Error: Unknown weather ° 8/30 - Error: Unknown weather ° 8/29 - Error: U…" at bounding box center [490, 220] width 394 height 272
click at [1088, 50] on button "button" at bounding box center [1092, 46] width 20 height 20
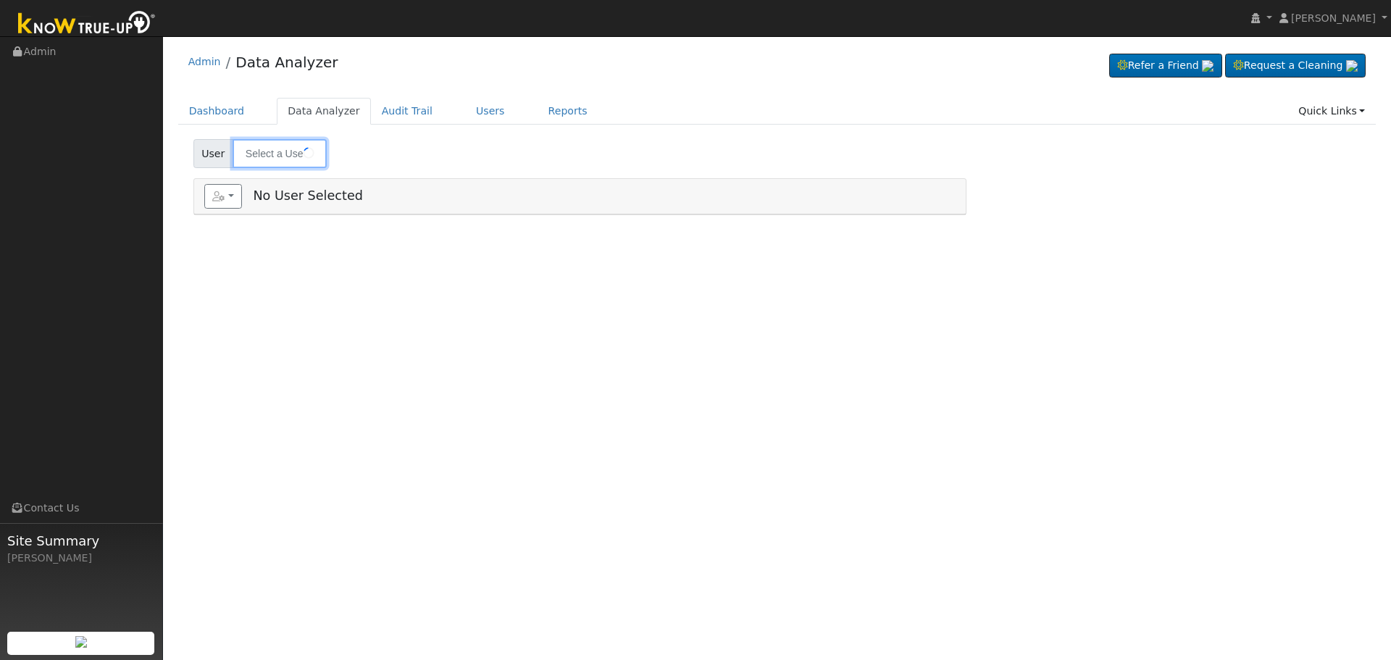
type input "[PERSON_NAME] & [PERSON_NAME]"
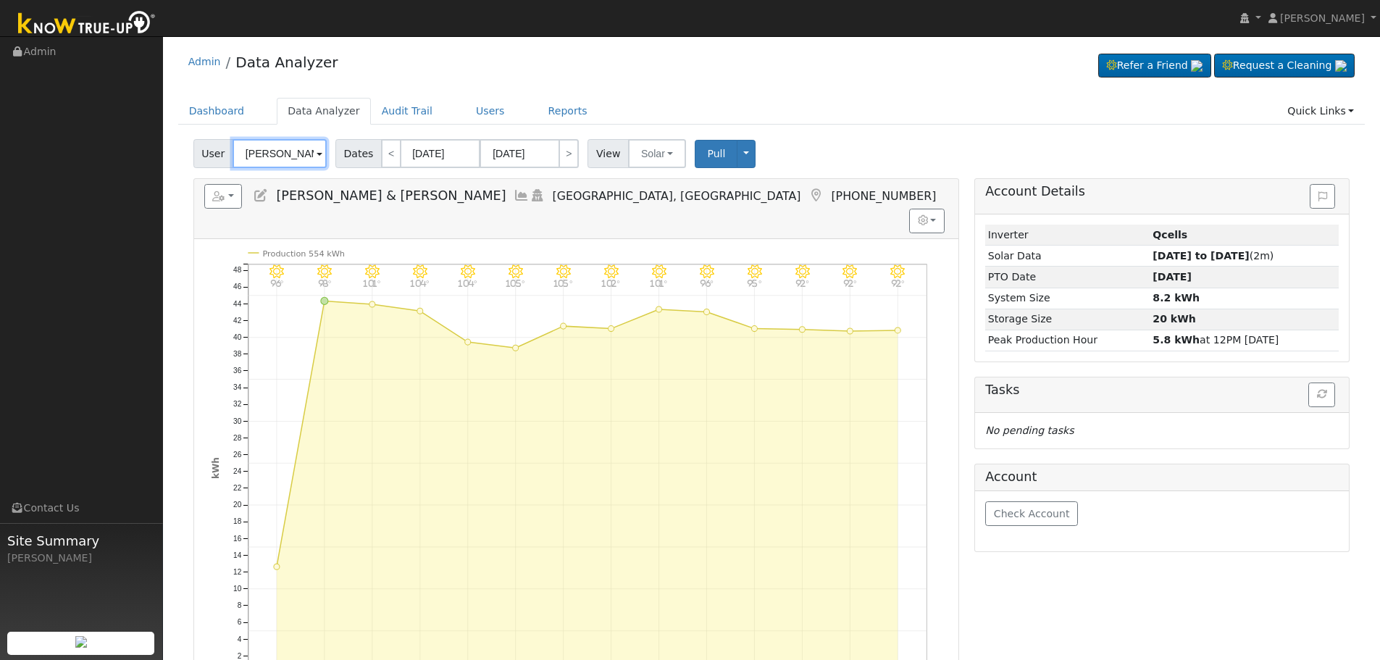
click at [299, 149] on input "[PERSON_NAME] & [PERSON_NAME]" at bounding box center [280, 153] width 94 height 29
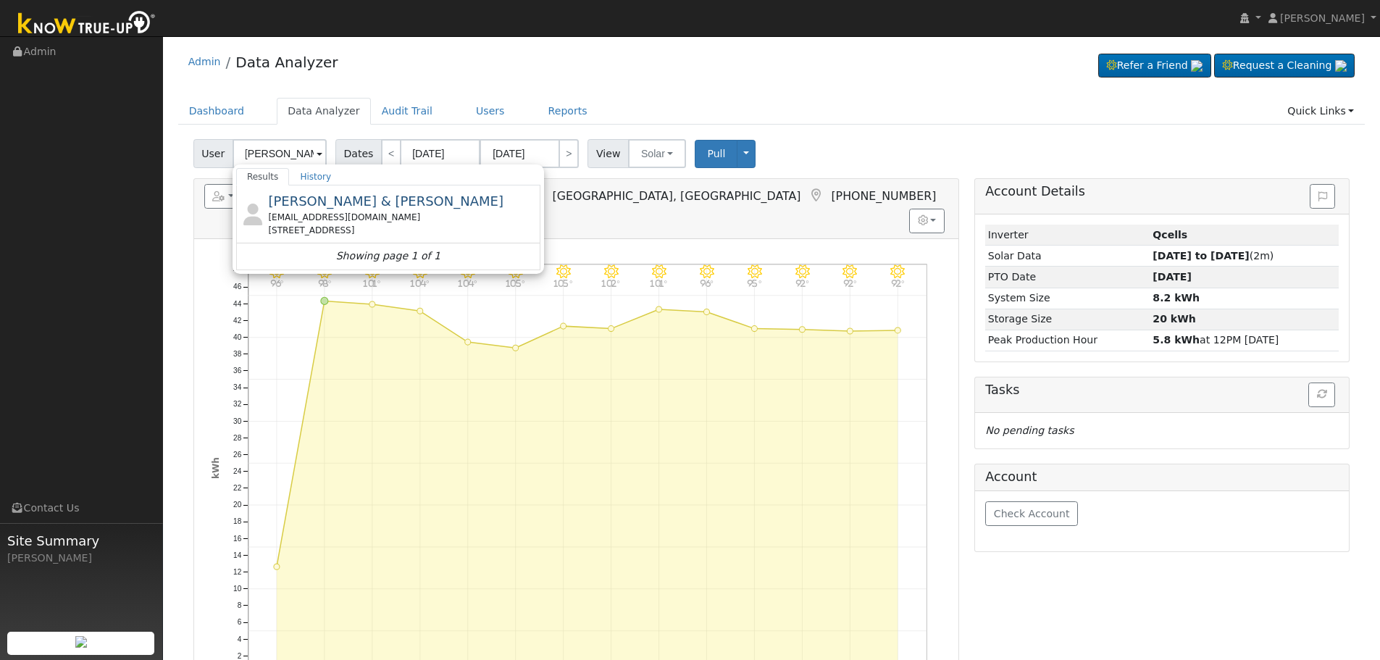
click at [387, 207] on span "Colby & Erin Anderson" at bounding box center [385, 200] width 235 height 15
type input "Colby & Erin Anderson"
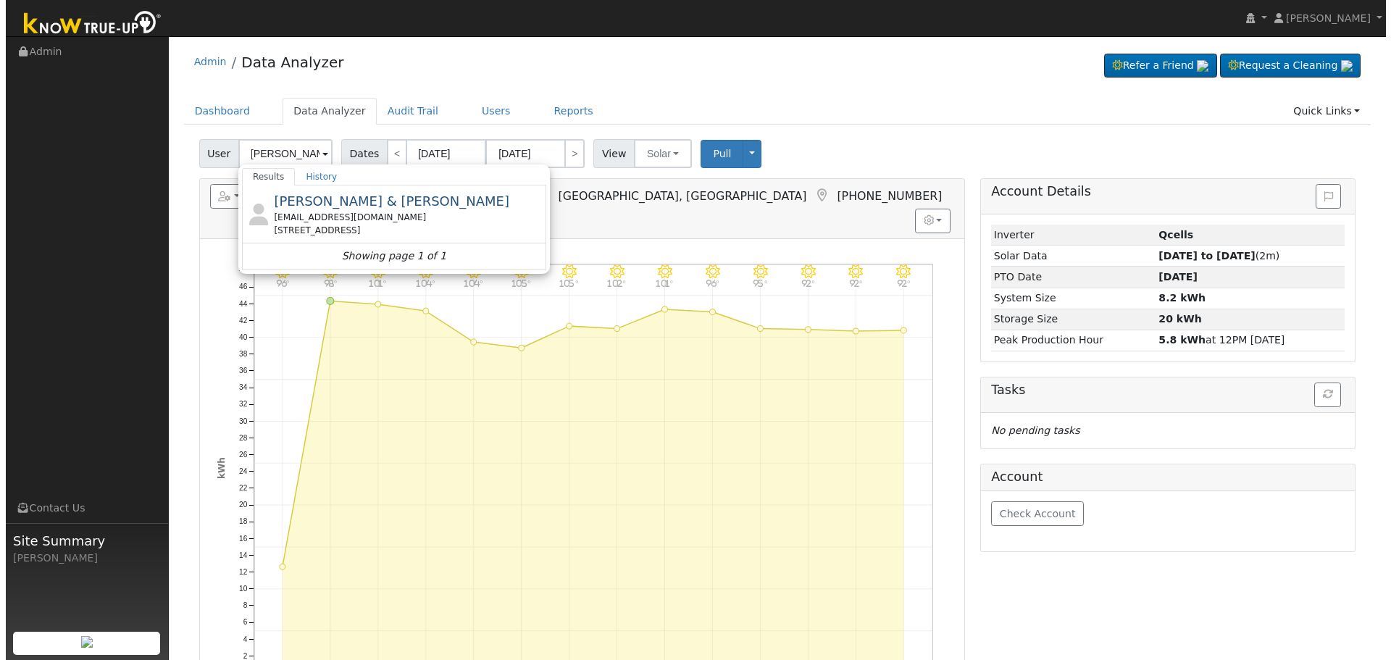
scroll to position [0, 0]
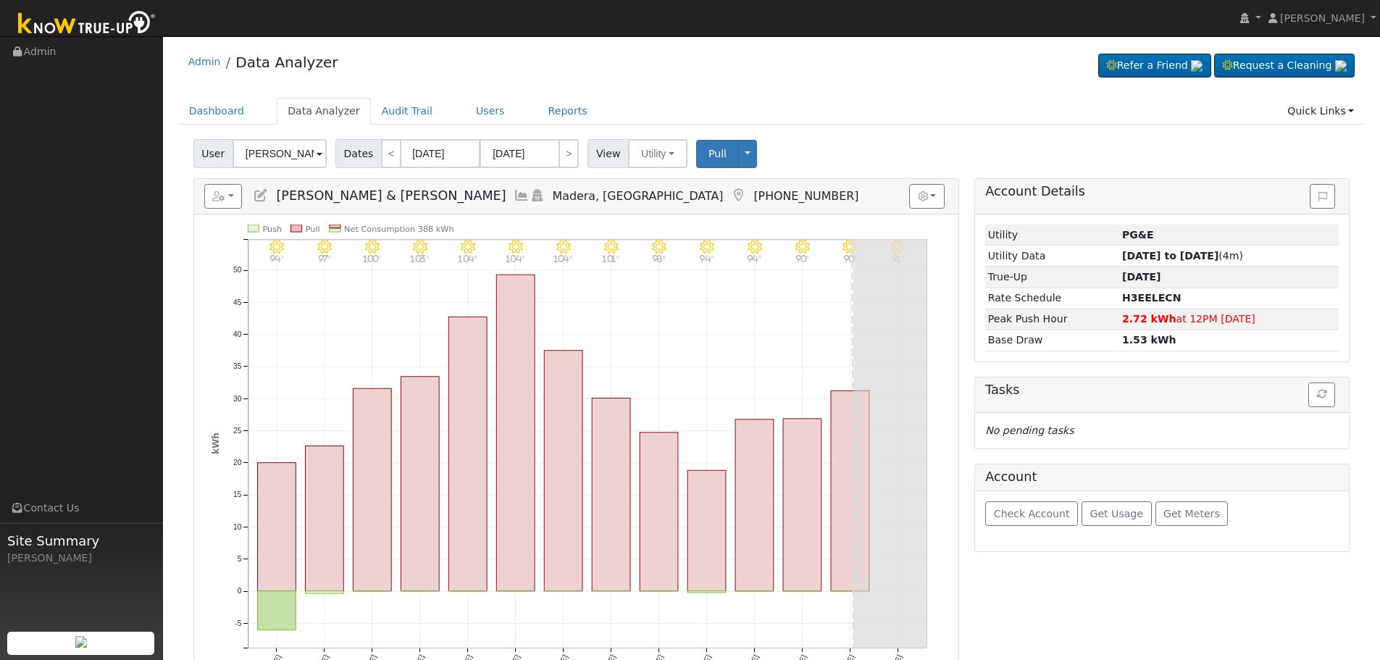
click at [514, 194] on icon at bounding box center [522, 195] width 16 height 13
